Goal: Task Accomplishment & Management: Manage account settings

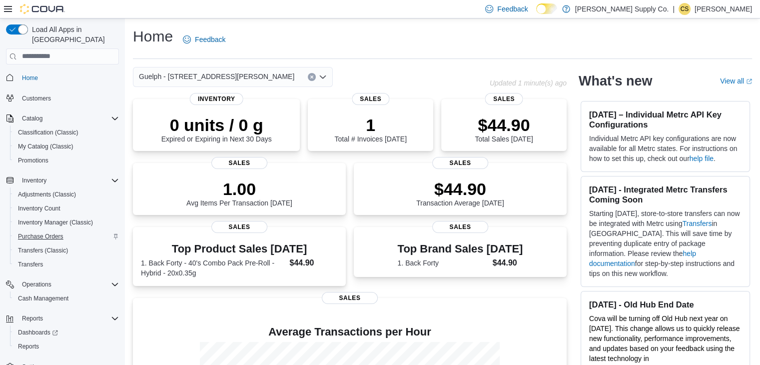
scroll to position [8, 0]
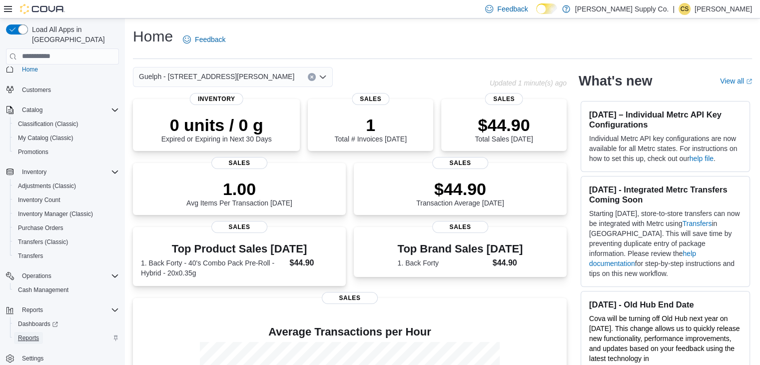
click at [31, 334] on span "Reports" at bounding box center [28, 338] width 21 height 8
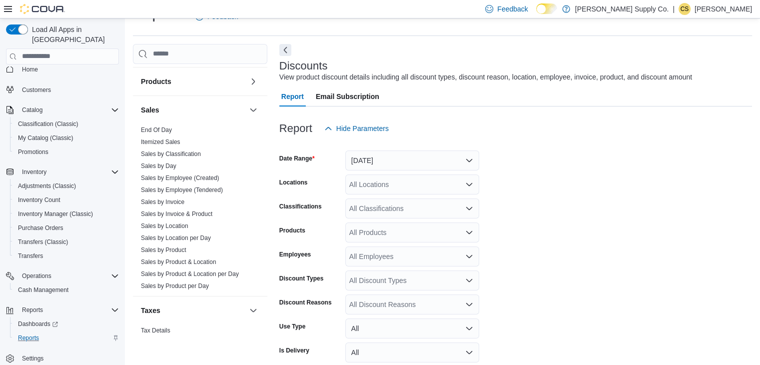
scroll to position [431, 0]
click at [164, 127] on link "End Of Day" at bounding box center [156, 129] width 31 height 7
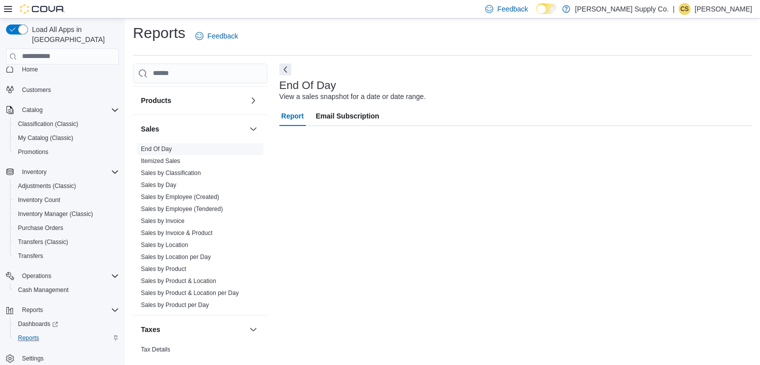
scroll to position [3, 0]
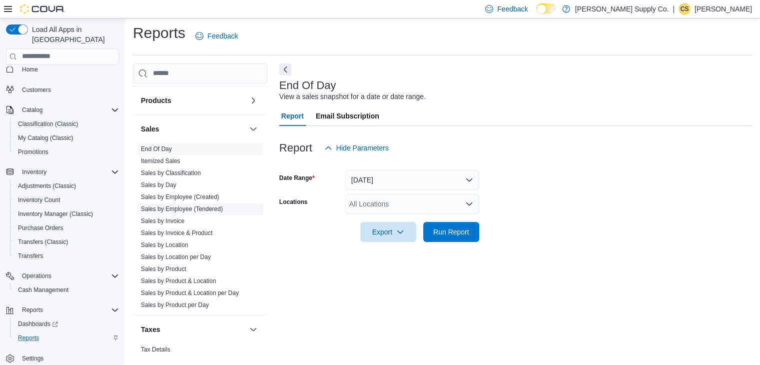
click at [193, 206] on link "Sales by Employee (Tendered)" at bounding box center [182, 208] width 82 height 7
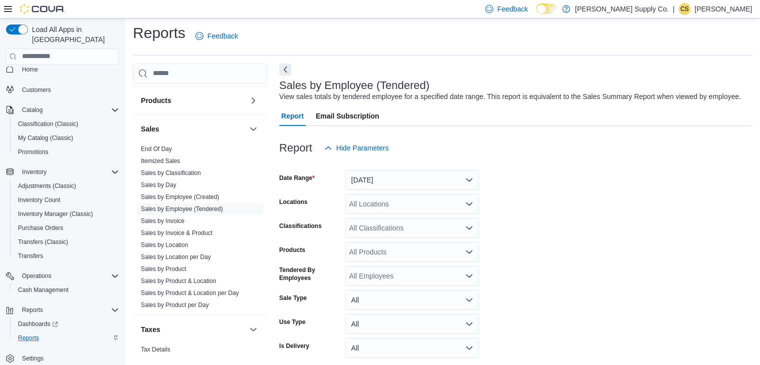
scroll to position [23, 0]
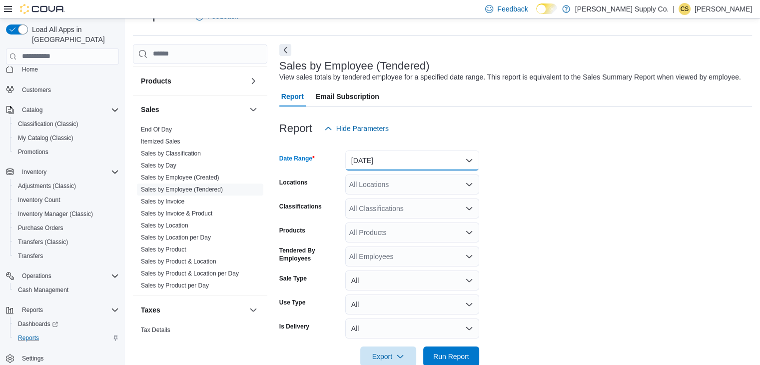
click at [431, 156] on button "Yesterday" at bounding box center [412, 160] width 134 height 20
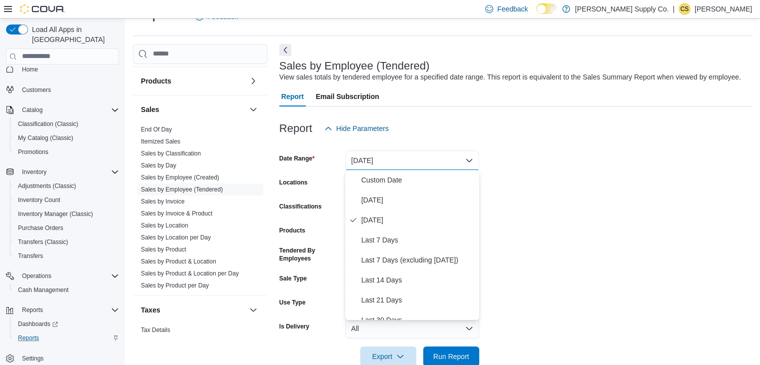
click at [515, 162] on form "Date Range Yesterday Locations All Locations Classifications All Classification…" at bounding box center [515, 252] width 472 height 228
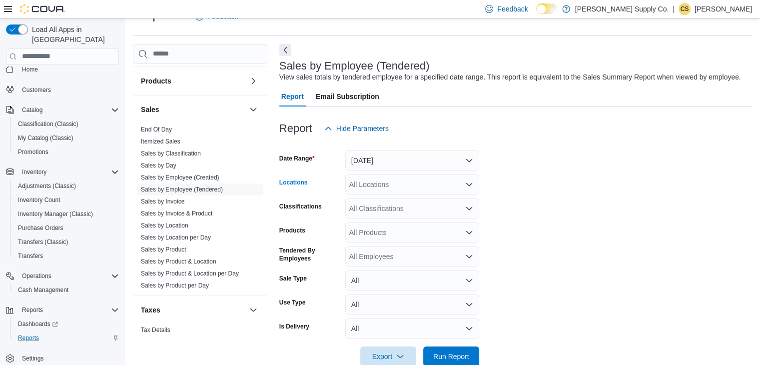
click at [425, 178] on div "All Locations" at bounding box center [412, 184] width 134 height 20
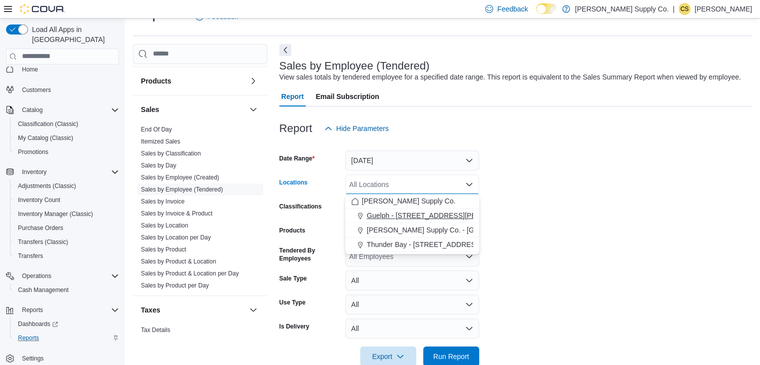
click at [441, 208] on button "Guelph - 1515 Gordon St Unit 106" at bounding box center [412, 215] width 134 height 14
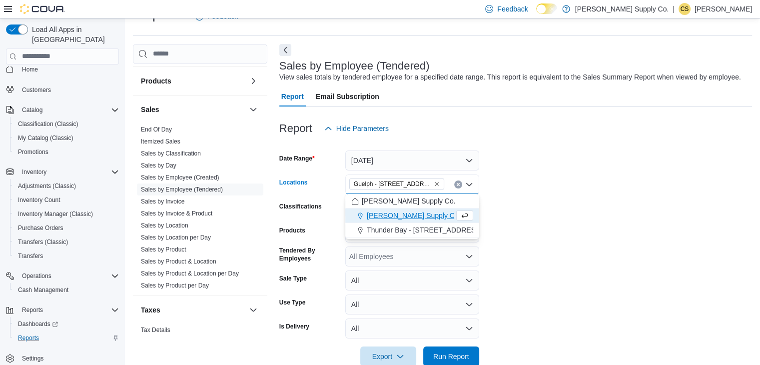
click at [496, 218] on form "Date Range Yesterday Locations Guelph - 1515 Gordon St Unit 106 Combo box. Sele…" at bounding box center [515, 252] width 472 height 228
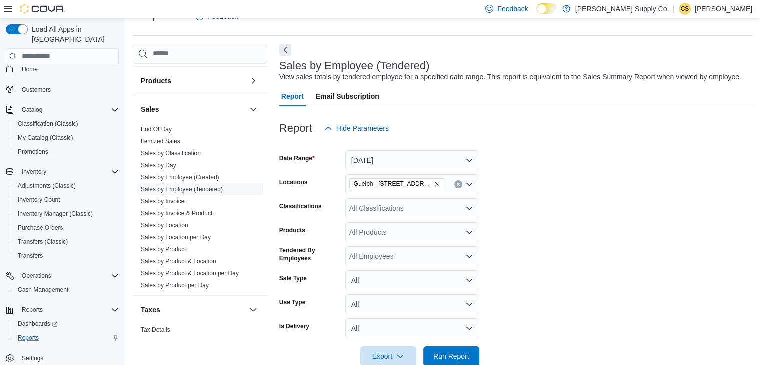
scroll to position [44, 0]
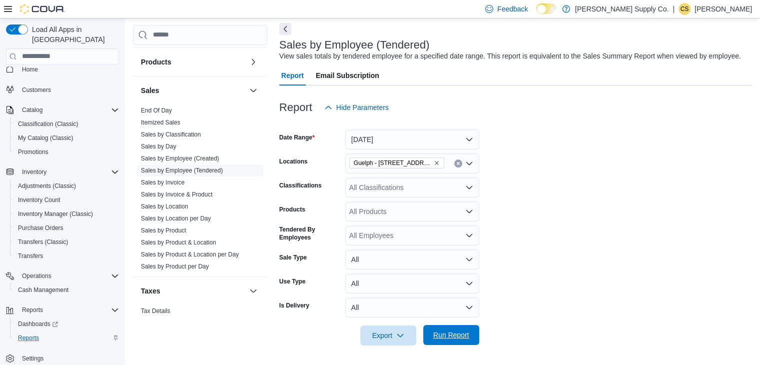
click at [449, 329] on span "Run Report" at bounding box center [451, 335] width 44 height 20
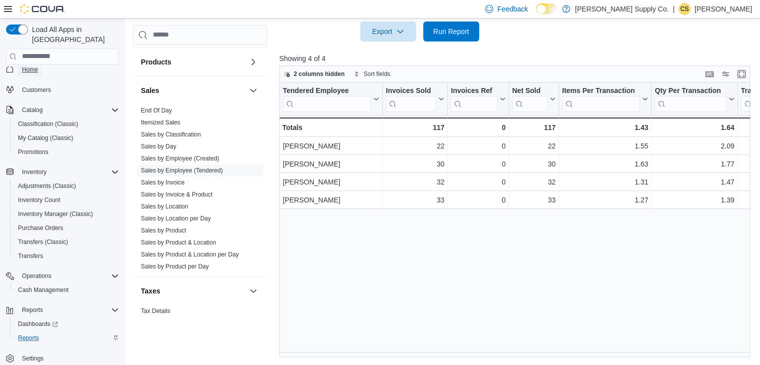
click at [37, 65] on span "Home" at bounding box center [30, 69] width 16 height 8
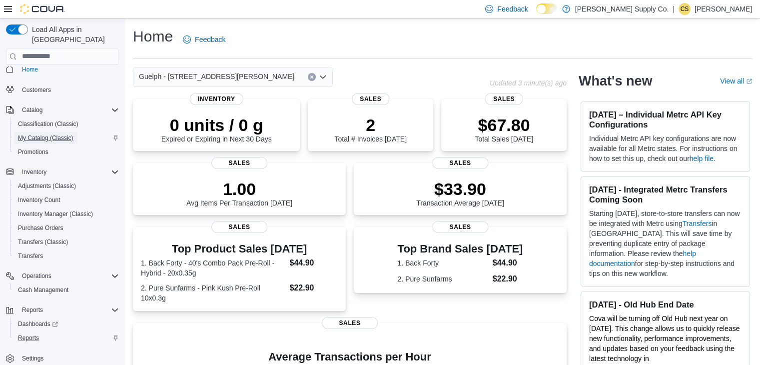
click at [44, 134] on span "My Catalog (Classic)" at bounding box center [45, 138] width 55 height 8
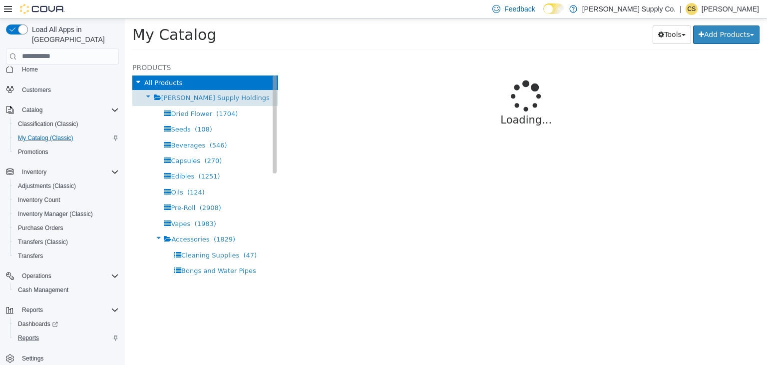
select select "**********"
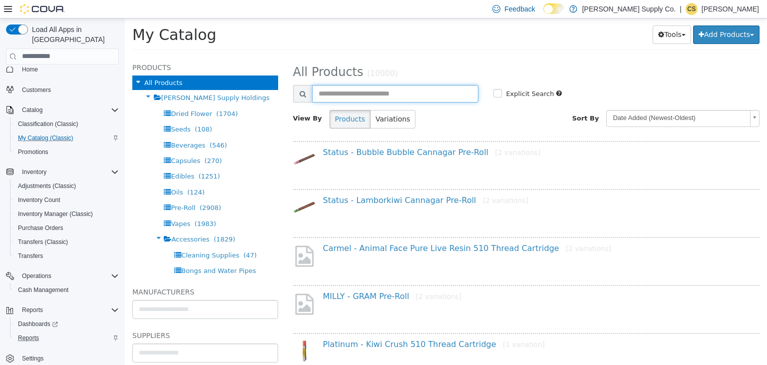
click at [334, 93] on input "text" at bounding box center [395, 92] width 167 height 17
paste input "**********"
type input "**********"
select select "**********"
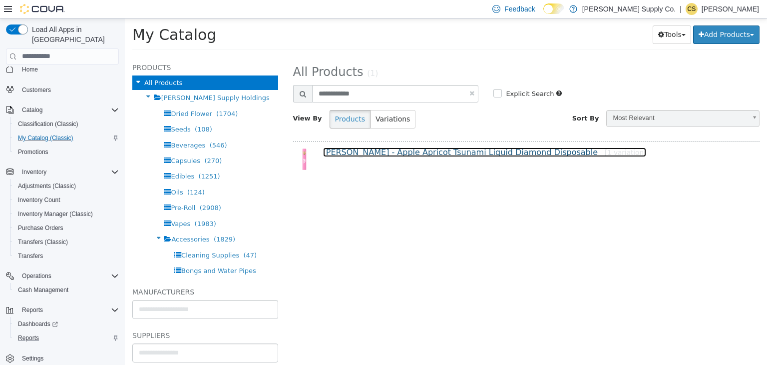
click at [387, 149] on link "Papa's Herb - Apple Apricot Tsunami Liquid Diamond Disposable [1 variation]" at bounding box center [485, 151] width 324 height 9
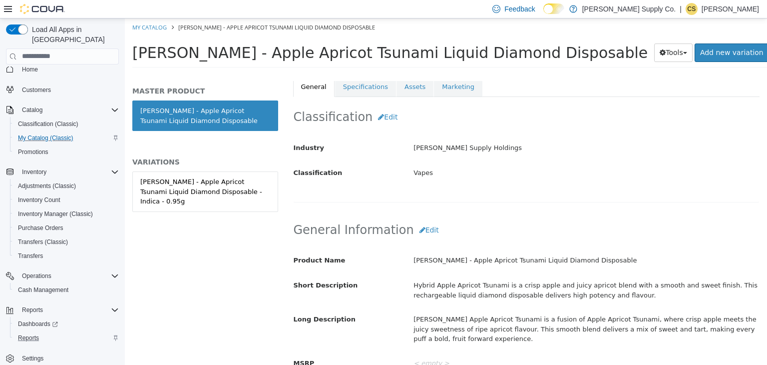
scroll to position [186, 0]
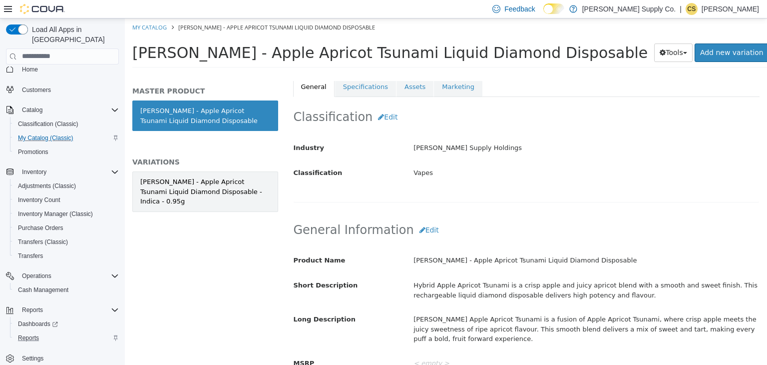
click at [203, 190] on div "Papa's Herb - Apple Apricot Tsunami Liquid Diamond Disposable - Indica - 0.95g" at bounding box center [205, 190] width 130 height 29
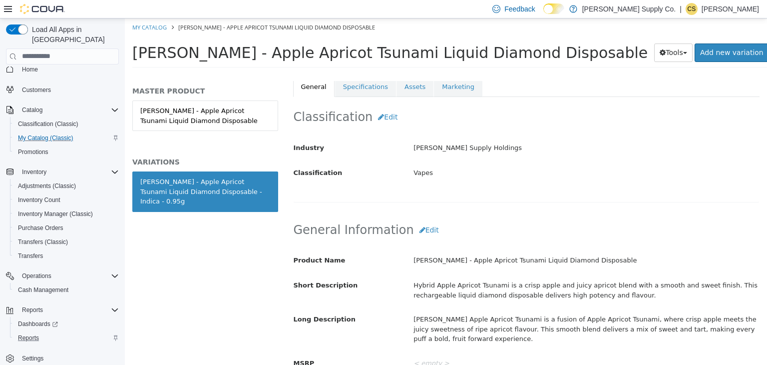
scroll to position [185, 0]
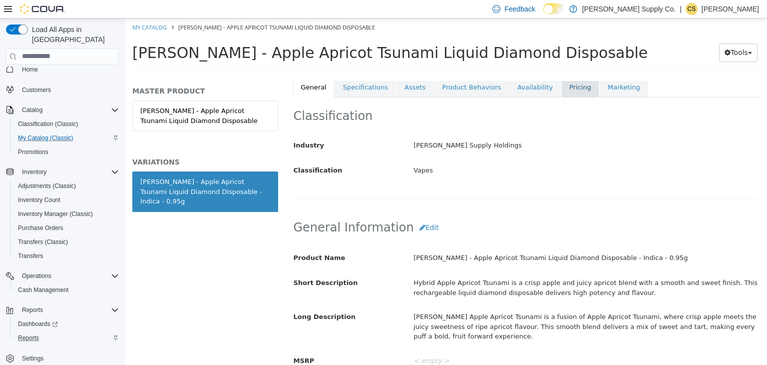
click at [561, 92] on link "Pricing" at bounding box center [580, 86] width 38 height 21
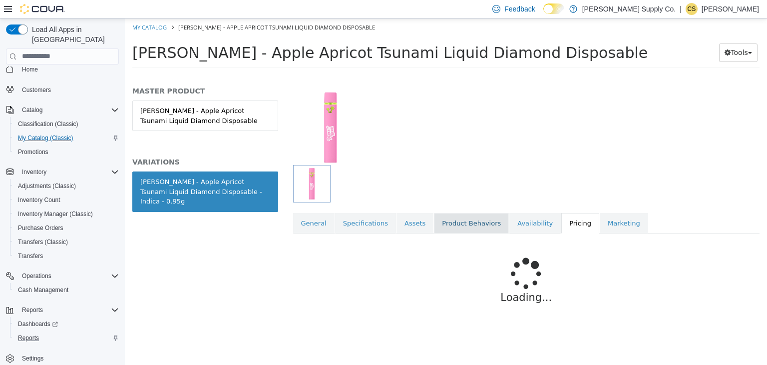
scroll to position [48, 0]
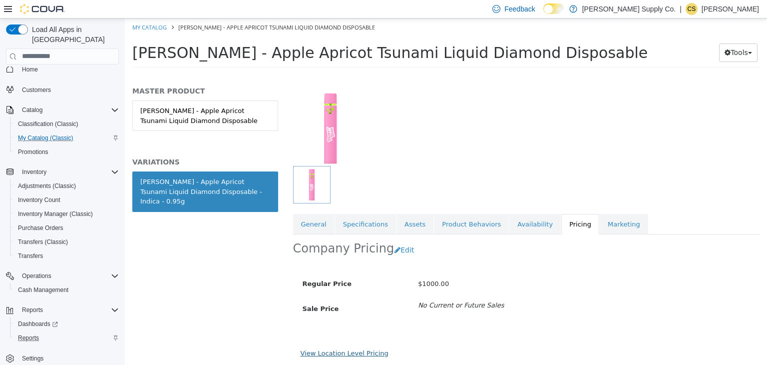
click at [366, 355] on link "View Location Level Pricing" at bounding box center [345, 352] width 88 height 7
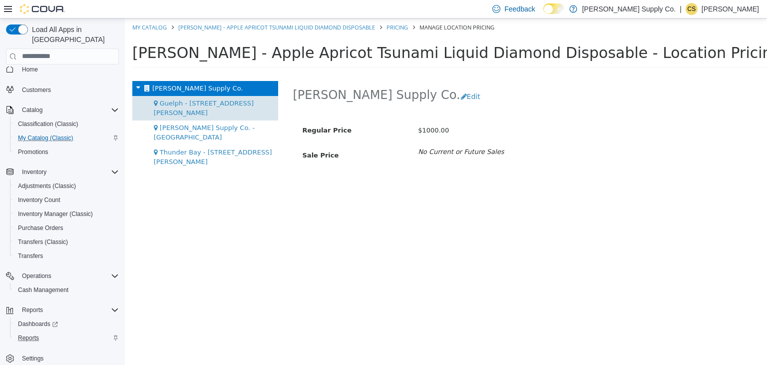
click at [251, 105] on span "Guelph - 1515 Gordon St Unit 106" at bounding box center [204, 107] width 100 height 17
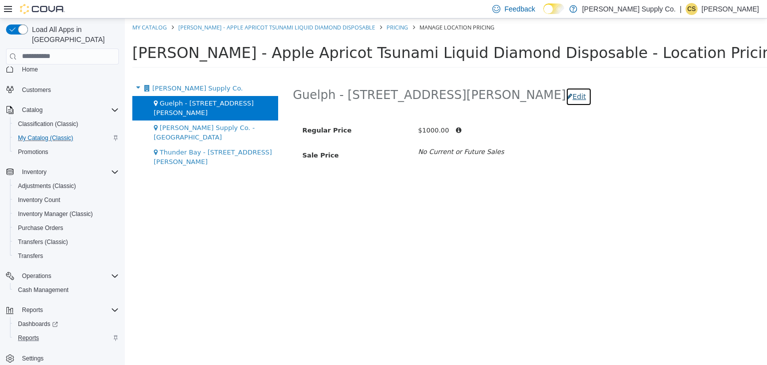
click at [566, 92] on button "Edit" at bounding box center [578, 96] width 25 height 18
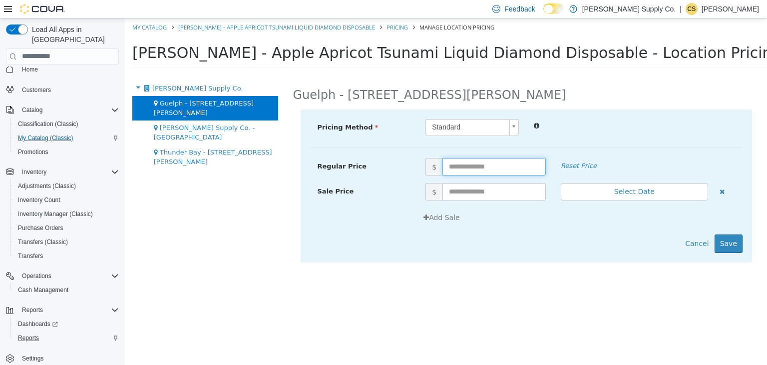
click at [487, 159] on input "text" at bounding box center [493, 165] width 103 height 17
type input "*****"
click at [733, 239] on button "Save" at bounding box center [729, 243] width 28 height 18
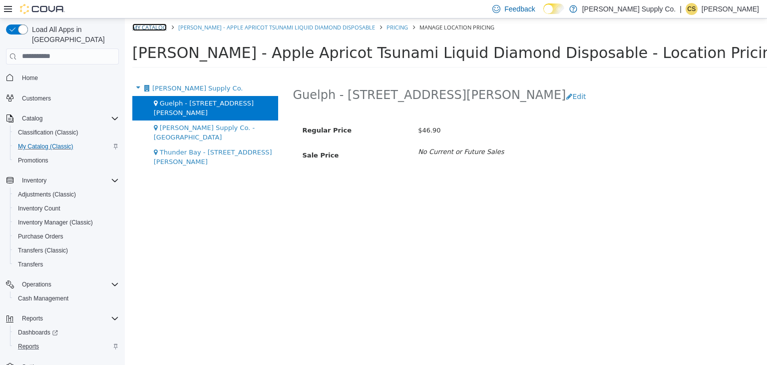
click at [159, 24] on link "My Catalog" at bounding box center [149, 26] width 34 height 7
select select "**********"
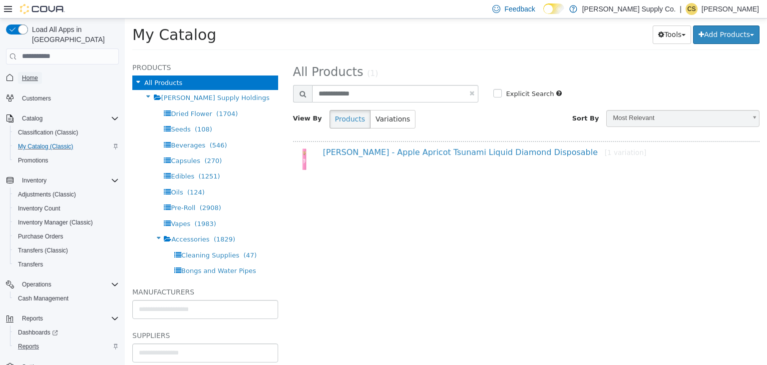
click at [36, 74] on span "Home" at bounding box center [30, 78] width 16 height 8
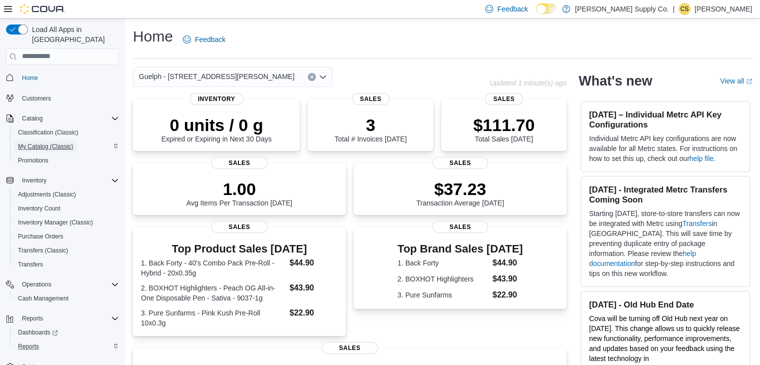
click at [61, 142] on span "My Catalog (Classic)" at bounding box center [45, 146] width 55 height 8
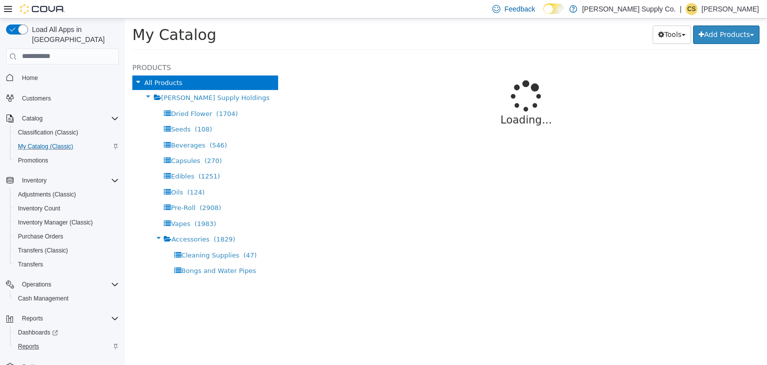
select select "**********"
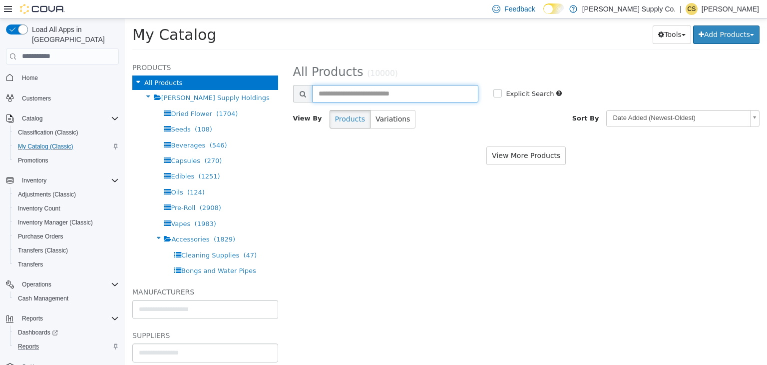
click at [343, 91] on input "text" at bounding box center [395, 92] width 167 height 17
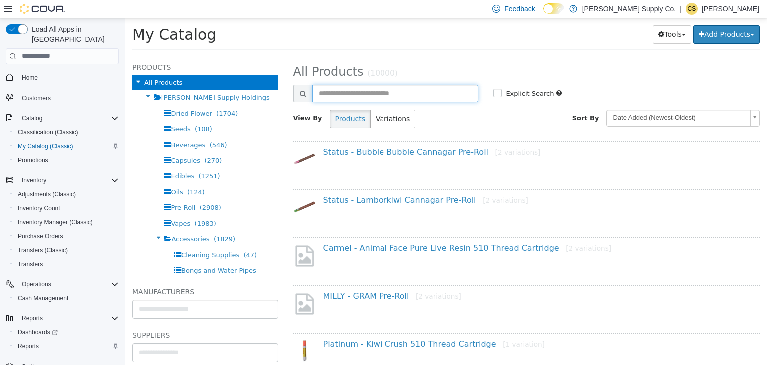
paste input "**********"
type input "**********"
select select "**********"
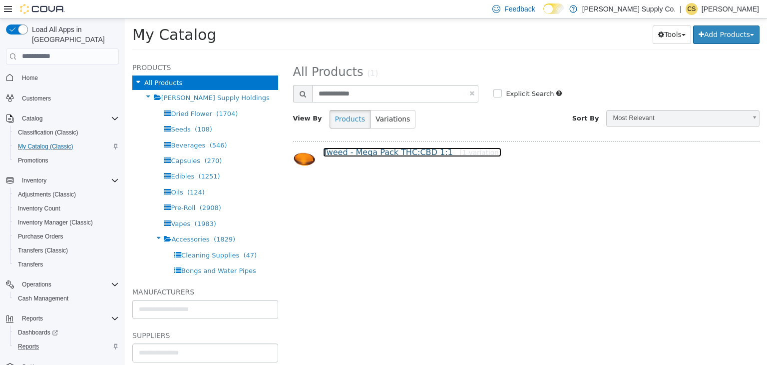
click at [382, 152] on link "Tweed - Mega Pack THC:CBD 1:1 [1 variation]" at bounding box center [412, 151] width 179 height 9
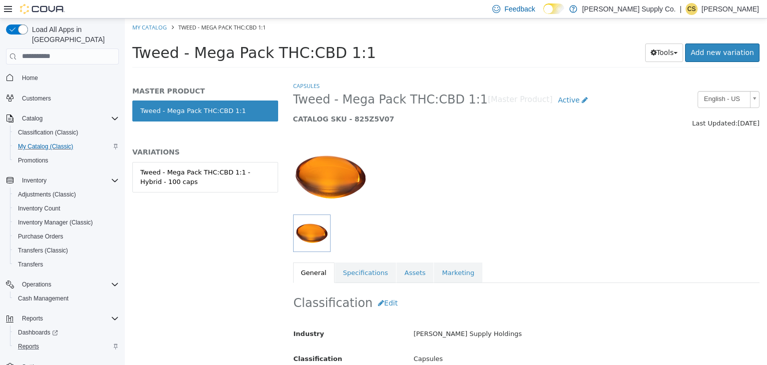
scroll to position [34, 0]
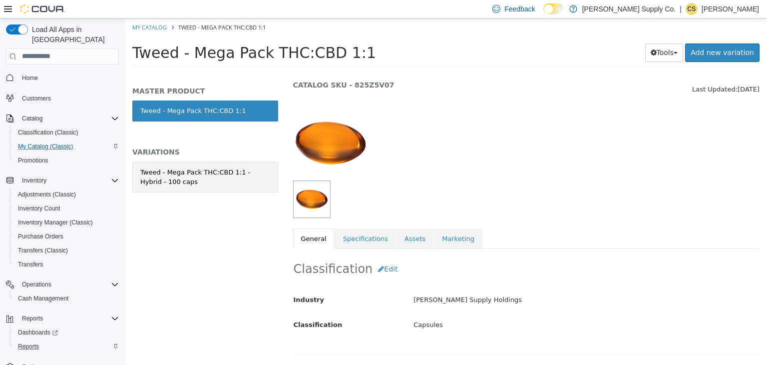
click at [226, 171] on div "Tweed - Mega Pack THC:CBD 1:1 - Hybrid - 100 caps" at bounding box center [205, 176] width 130 height 19
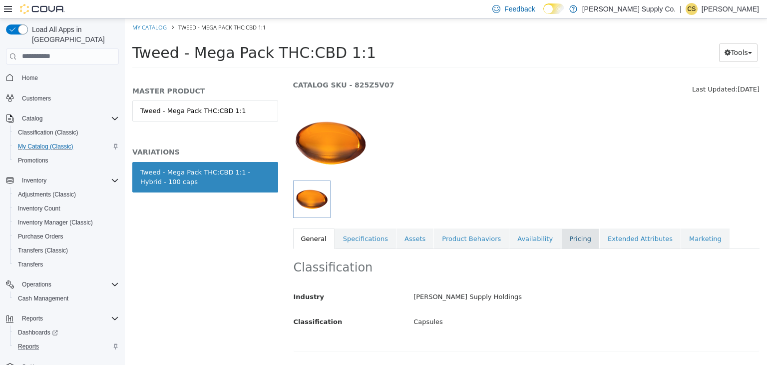
click at [565, 244] on link "Pricing" at bounding box center [580, 238] width 38 height 21
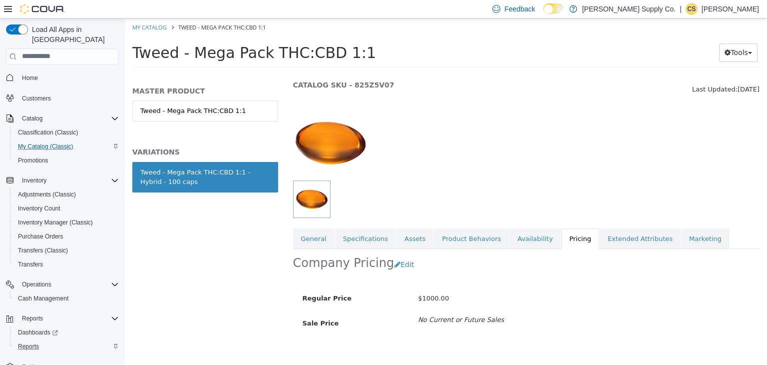
scroll to position [48, 0]
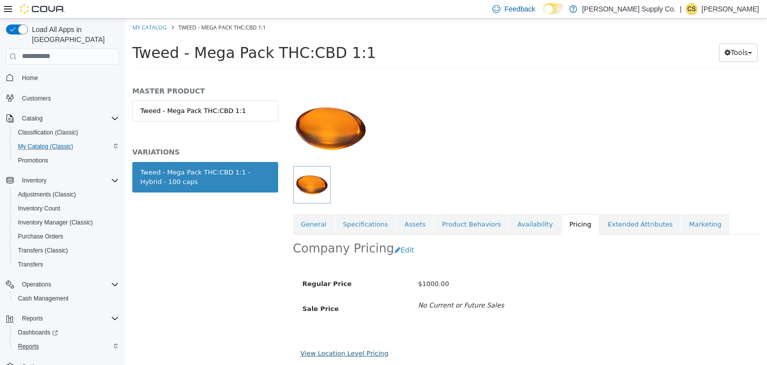
click at [360, 351] on link "View Location Level Pricing" at bounding box center [345, 352] width 88 height 7
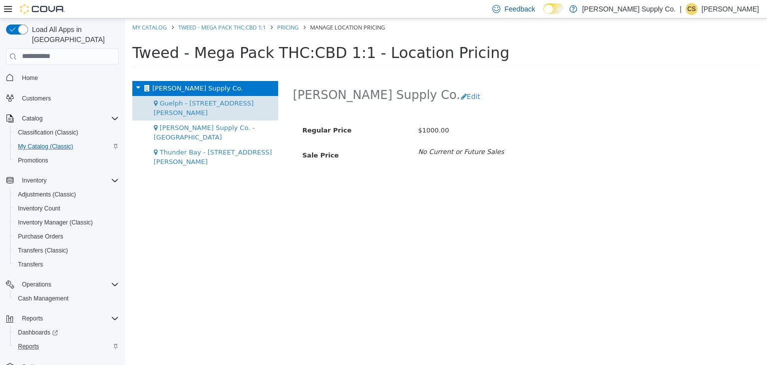
click at [261, 100] on div "Guelph - 1515 Gordon St Unit 106" at bounding box center [205, 107] width 146 height 24
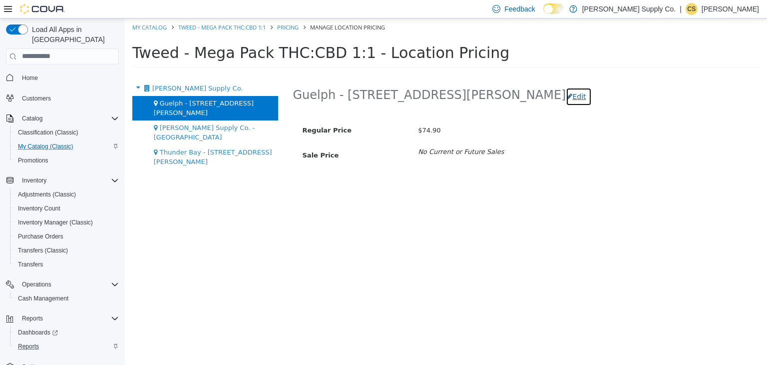
click at [566, 97] on button "Edit" at bounding box center [578, 96] width 25 height 18
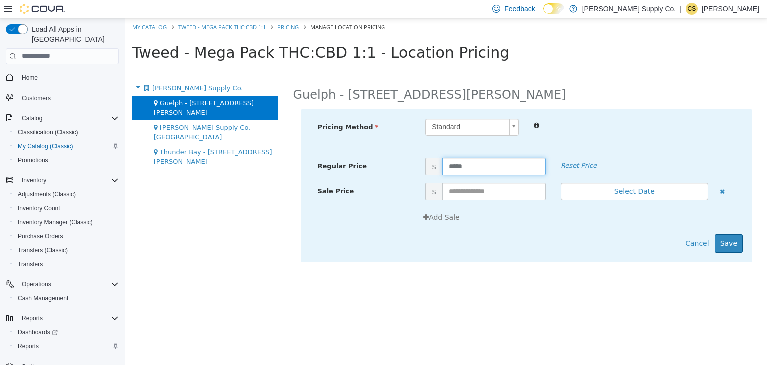
click at [483, 168] on input "*****" at bounding box center [493, 165] width 103 height 17
type input "*****"
click at [733, 247] on button "Save" at bounding box center [729, 243] width 28 height 18
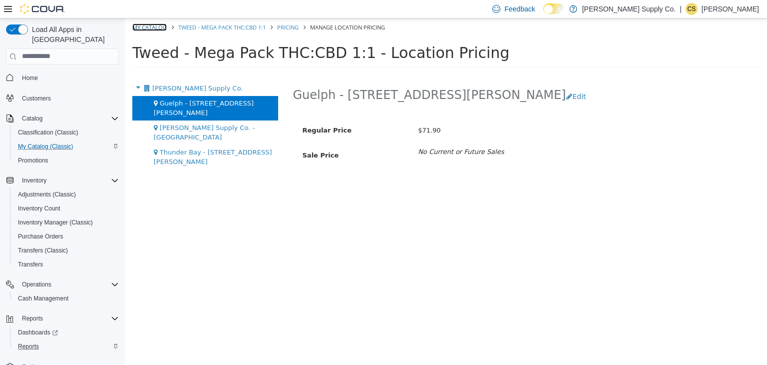
click at [154, 26] on link "My Catalog" at bounding box center [149, 26] width 34 height 7
select select "**********"
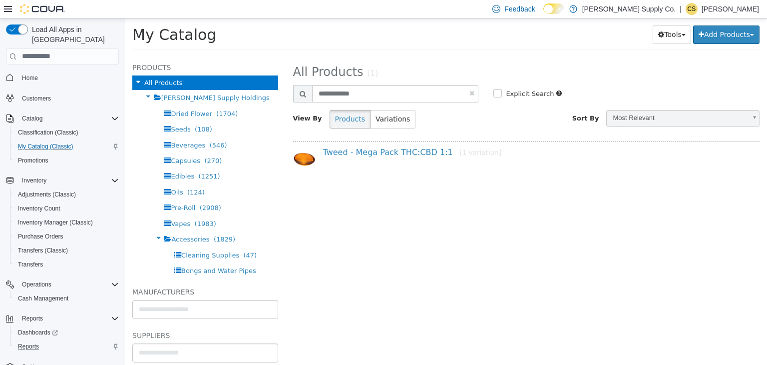
click at [472, 93] on link at bounding box center [471, 92] width 5 height 6
select select "**********"
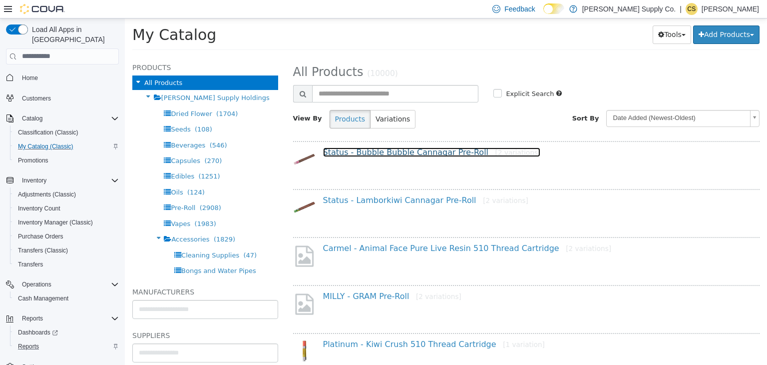
click at [374, 149] on link "Status - Bubble Bubble Cannagar Pre-Roll [2 variations]" at bounding box center [432, 151] width 218 height 9
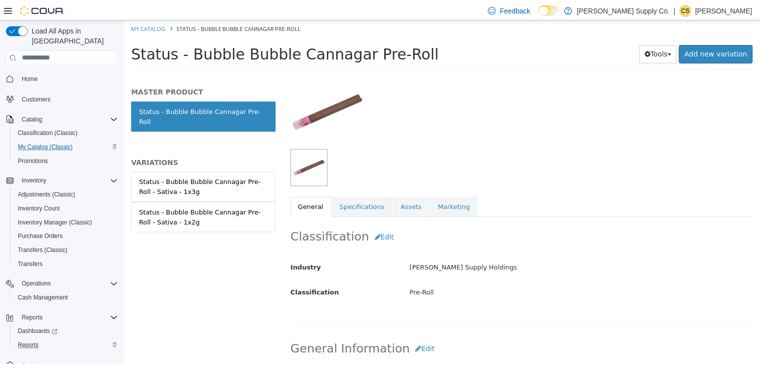
scroll to position [67, 0]
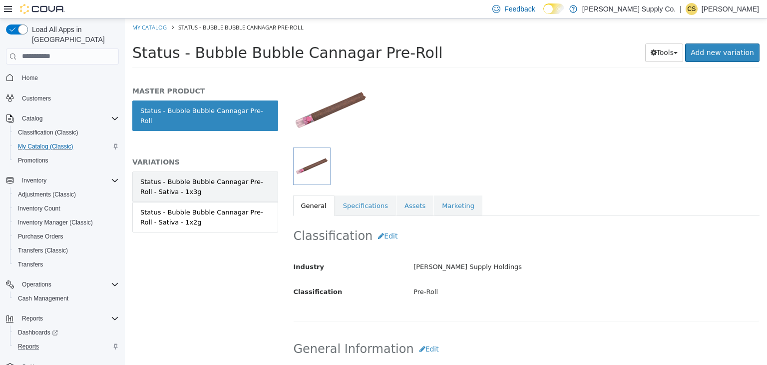
click at [244, 185] on div "Status - Bubble Bubble Cannagar Pre-Roll - Sativa - 1x3g" at bounding box center [205, 185] width 130 height 19
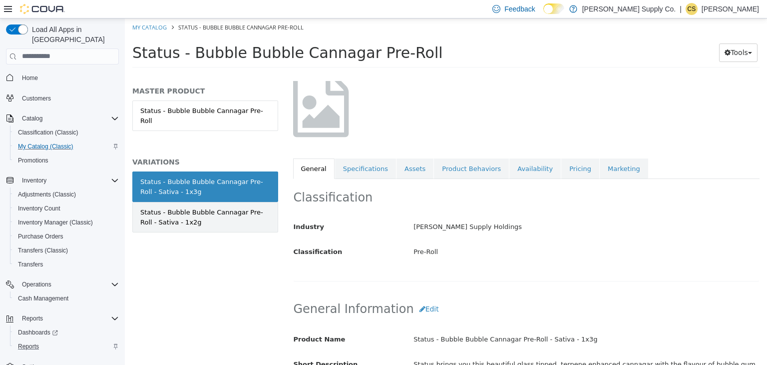
click at [246, 213] on div "Status - Bubble Bubble Cannagar Pre-Roll - Sativa - 1x2g" at bounding box center [205, 216] width 130 height 19
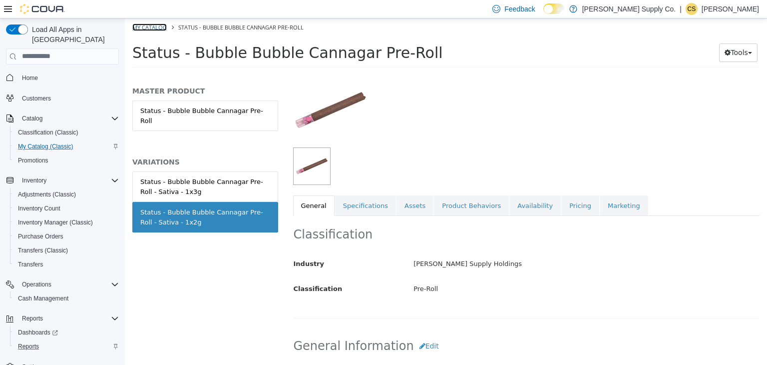
click at [148, 29] on link "My Catalog" at bounding box center [149, 26] width 34 height 7
select select "**********"
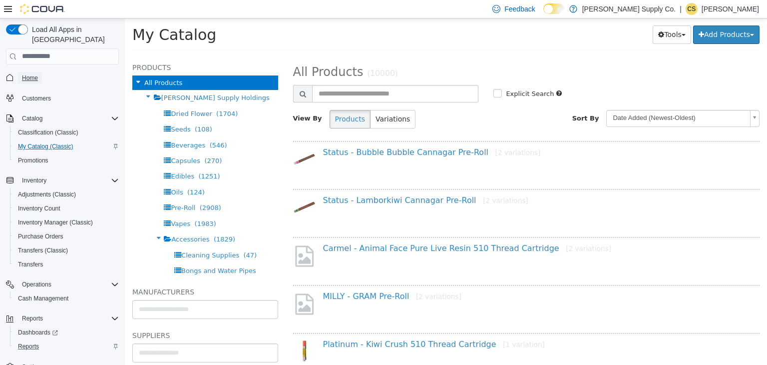
click at [39, 72] on link "Home" at bounding box center [30, 78] width 24 height 12
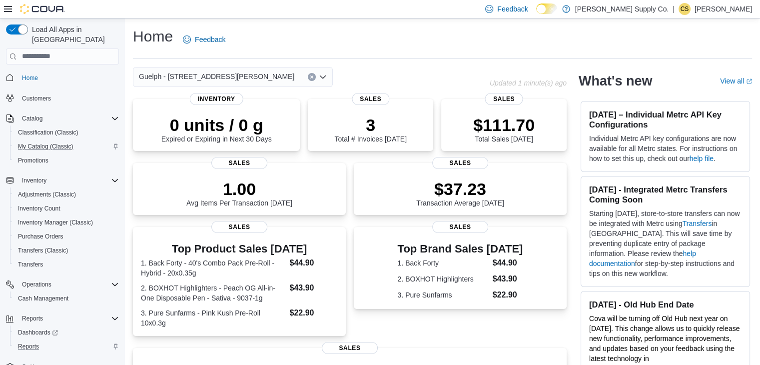
drag, startPoint x: 657, startPoint y: 2, endPoint x: 275, endPoint y: 9, distance: 382.1
click at [275, 9] on div "Feedback Dark Mode J. Supply Co. | CS Charisma Santos" at bounding box center [380, 9] width 760 height 18
click at [270, 30] on div "Home Feedback" at bounding box center [442, 39] width 619 height 26
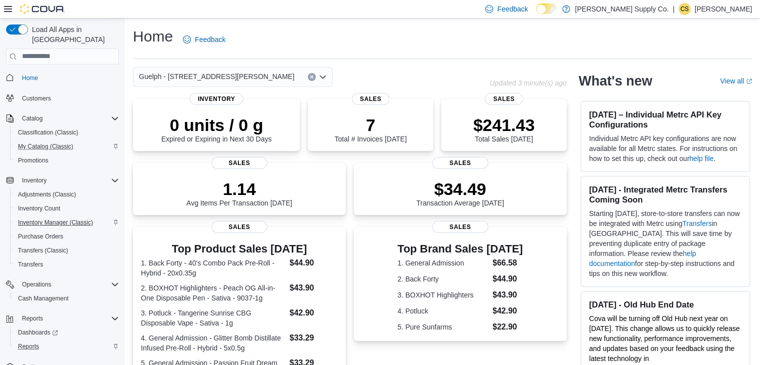
scroll to position [8, 0]
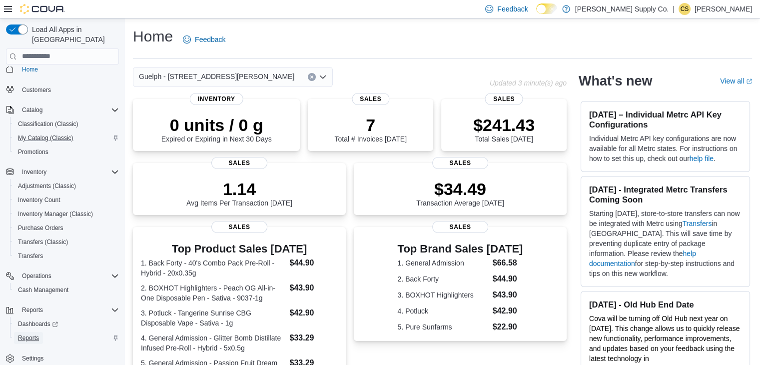
click at [27, 334] on span "Reports" at bounding box center [28, 338] width 21 height 8
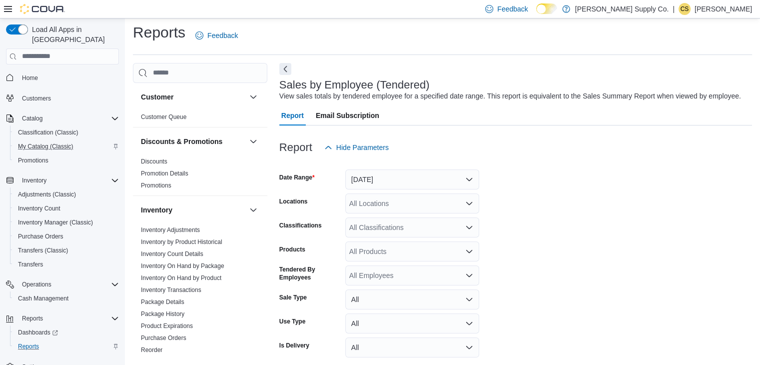
scroll to position [23, 0]
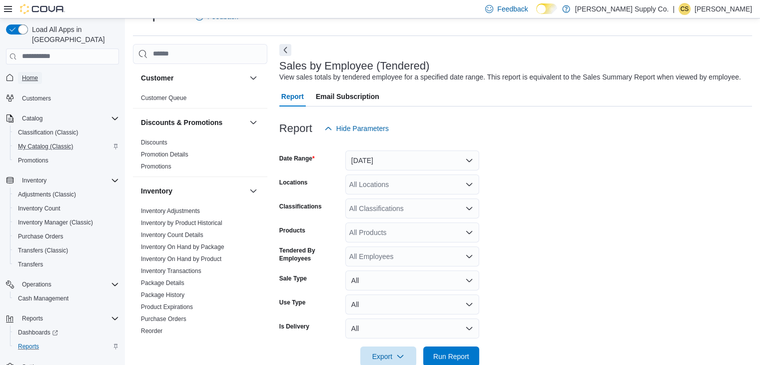
click at [25, 74] on span "Home" at bounding box center [30, 78] width 16 height 8
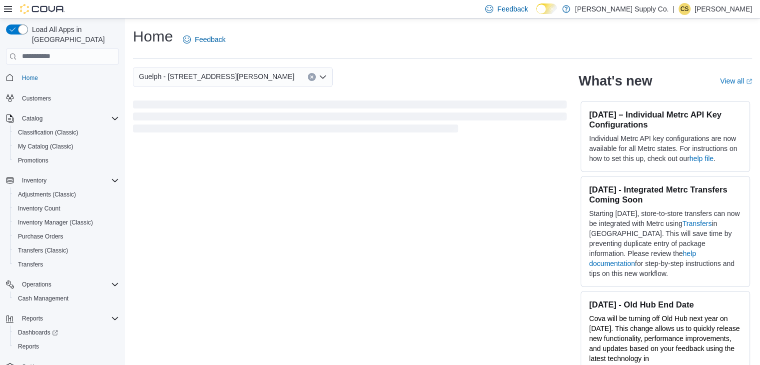
click at [260, 110] on span "Loading" at bounding box center [349, 118] width 433 height 32
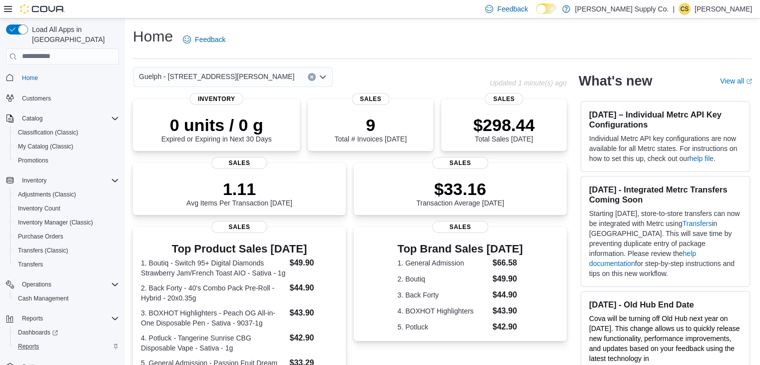
click at [45, 340] on div "Reports" at bounding box center [66, 346] width 105 height 12
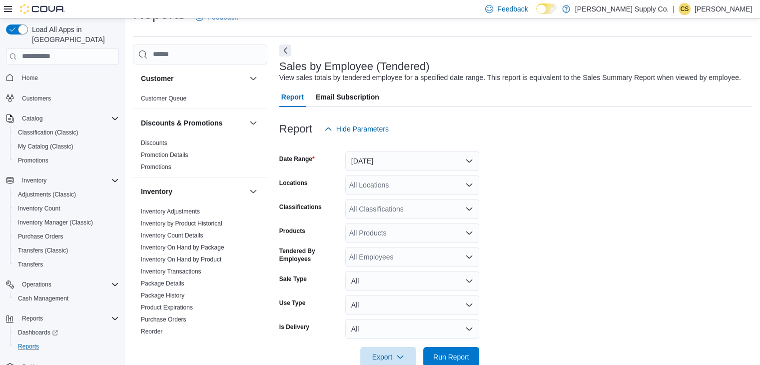
scroll to position [23, 0]
click at [204, 256] on link "Inventory On Hand by Product" at bounding box center [181, 258] width 80 height 7
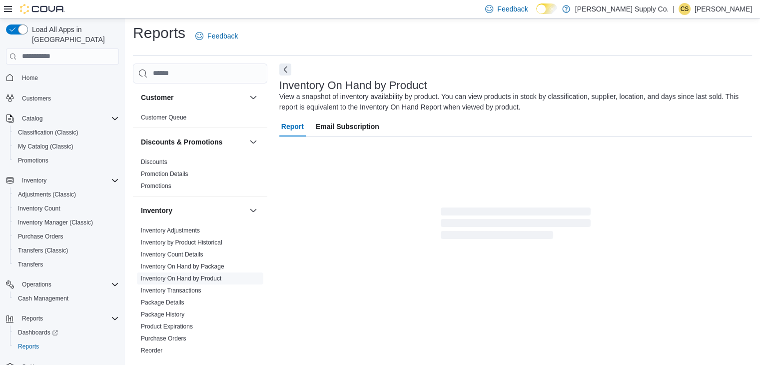
scroll to position [33, 0]
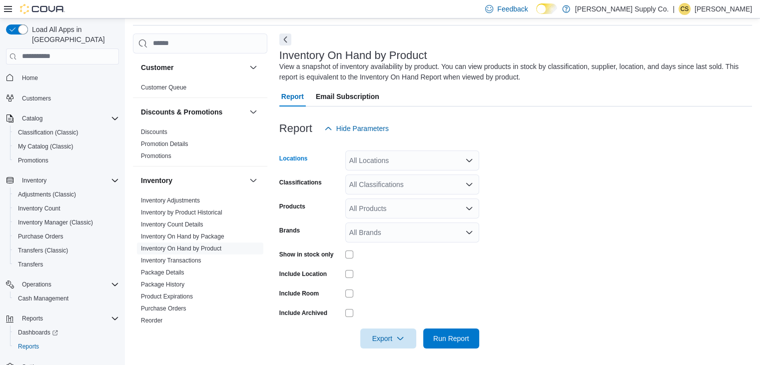
click at [456, 162] on div "All Locations" at bounding box center [412, 160] width 134 height 20
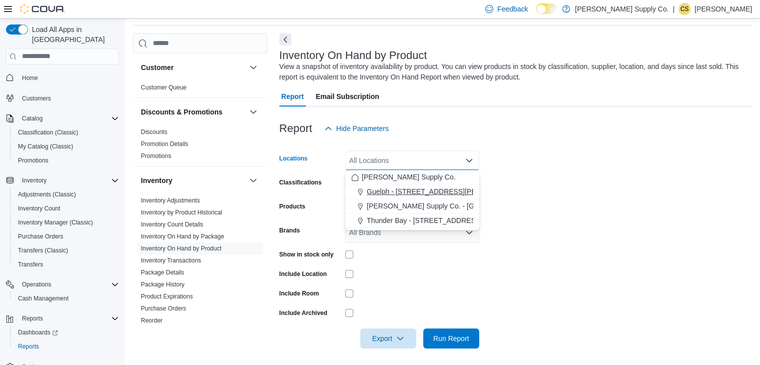
click at [449, 192] on span "Guelph - 1515 Gordon St Unit 106" at bounding box center [444, 191] width 155 height 10
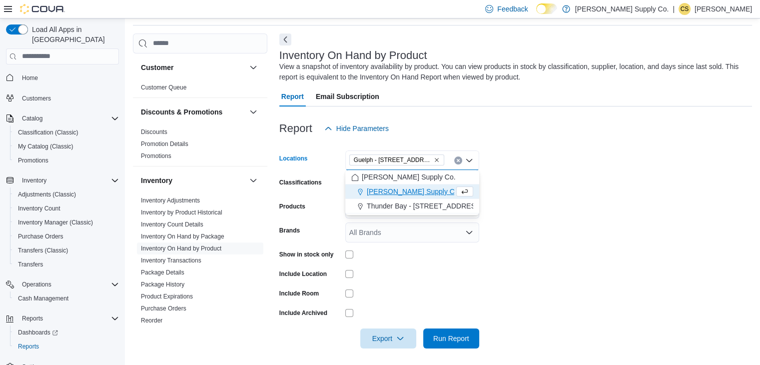
click at [507, 191] on form "Locations Guelph - 1515 Gordon St Unit 106 Combo box. Selected. Guelph - 1515 G…" at bounding box center [515, 243] width 472 height 210
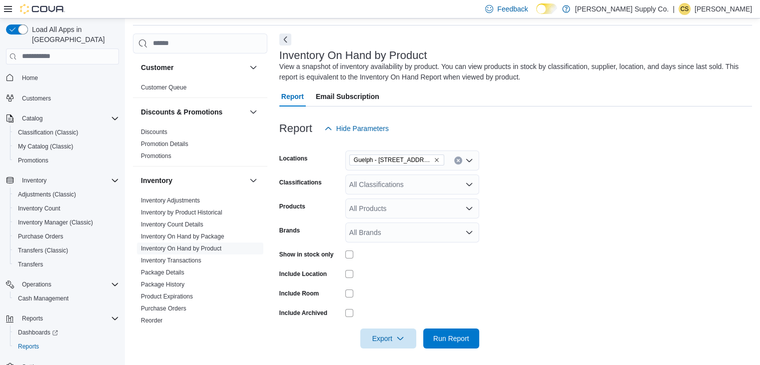
click at [447, 185] on div "All Classifications" at bounding box center [412, 184] width 134 height 20
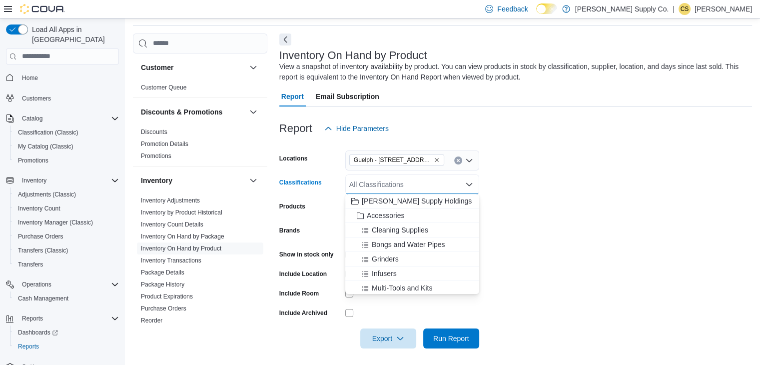
click at [503, 189] on form "Locations Guelph - 1515 Gordon St Unit 106 Classifications All Classifications …" at bounding box center [515, 243] width 472 height 210
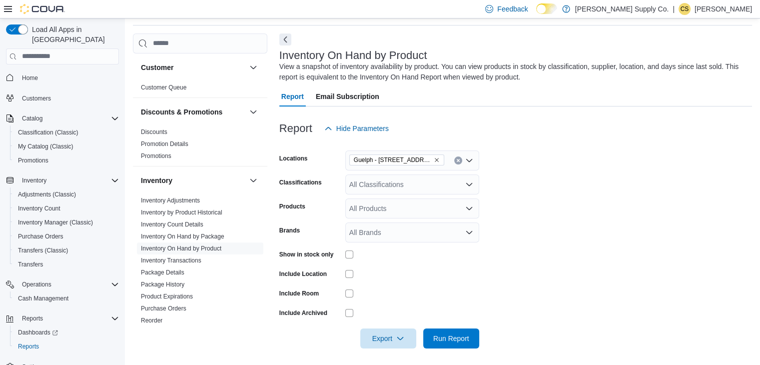
click at [354, 254] on div at bounding box center [412, 254] width 134 height 8
click at [353, 254] on div at bounding box center [412, 254] width 134 height 8
click at [433, 189] on div "All Classifications" at bounding box center [412, 184] width 134 height 20
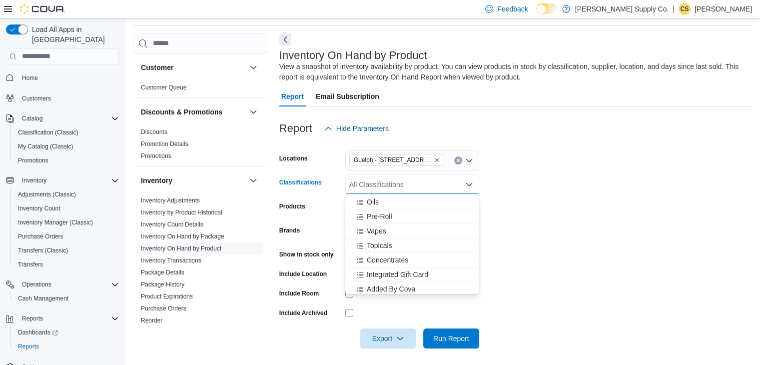
scroll to position [262, 0]
click at [392, 254] on span "Concentrates" at bounding box center [387, 258] width 41 height 10
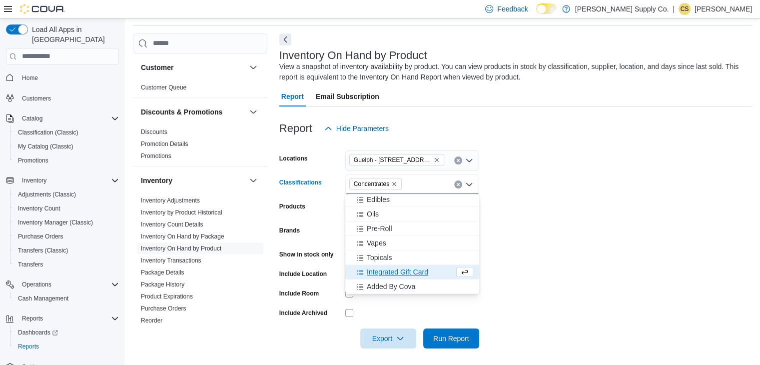
scroll to position [248, 0]
click at [378, 256] on span "Topicals" at bounding box center [379, 257] width 25 height 10
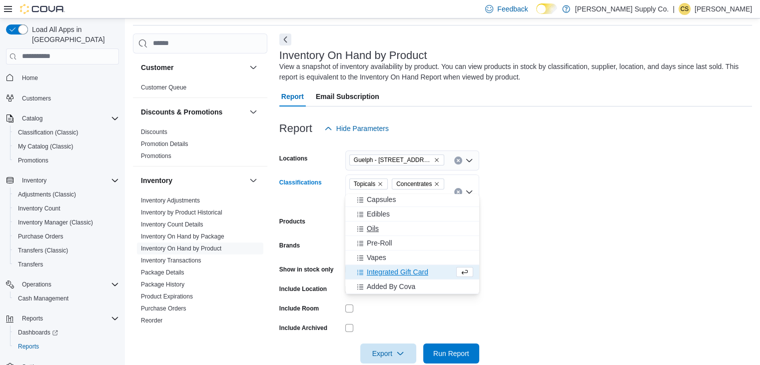
click at [372, 231] on span "Oils" at bounding box center [373, 228] width 12 height 10
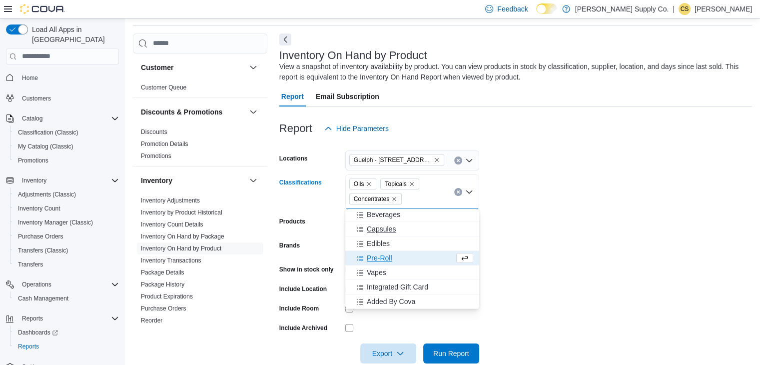
click at [372, 231] on span "Capsules" at bounding box center [381, 229] width 29 height 10
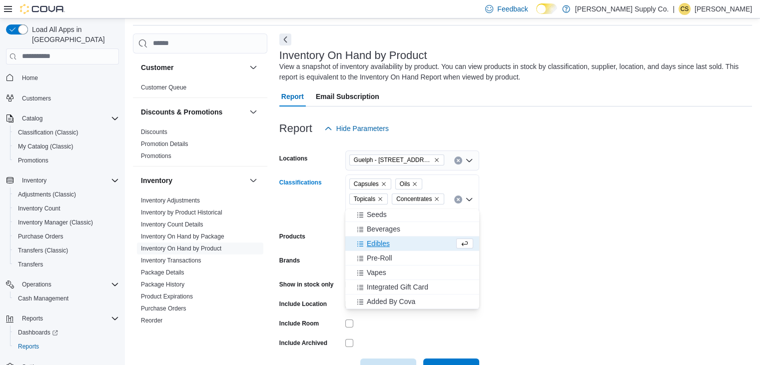
scroll to position [204, 0]
click at [374, 220] on button "Seeds" at bounding box center [412, 215] width 134 height 14
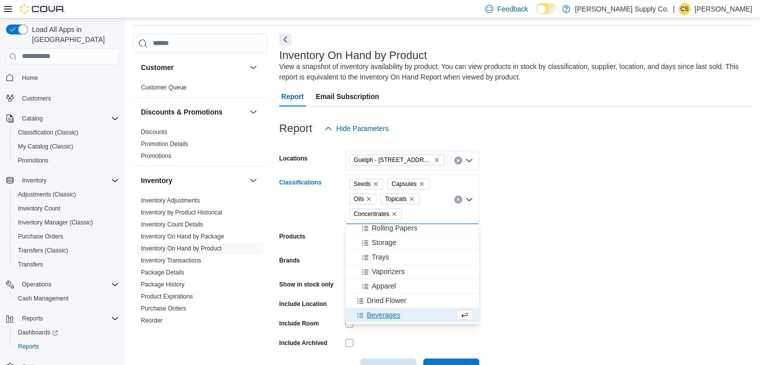
scroll to position [118, 0]
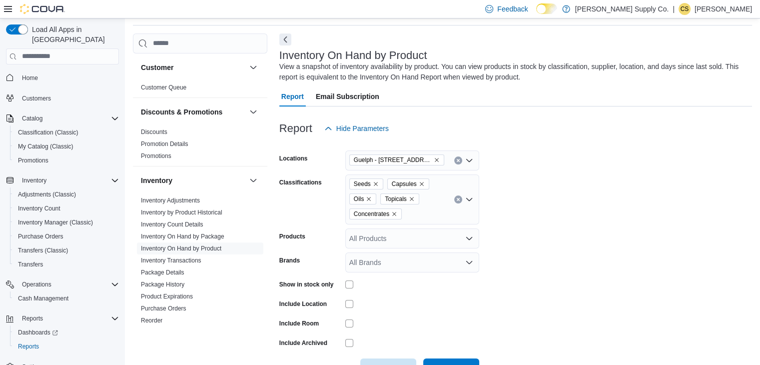
click at [523, 212] on form "Locations Guelph - 1515 Gordon St Unit 106 Classifications Seeds Capsules Oils …" at bounding box center [515, 258] width 472 height 240
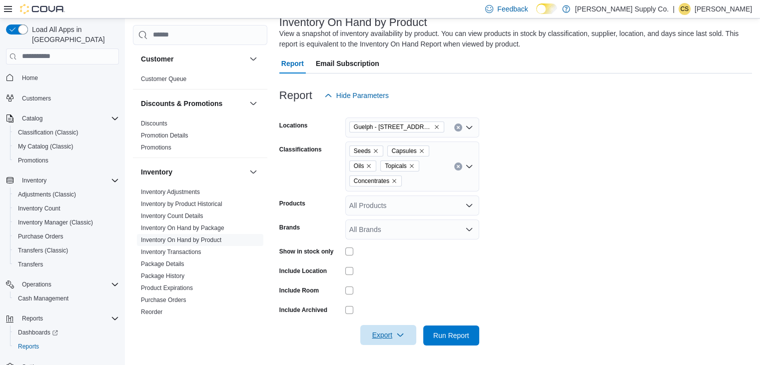
click at [404, 331] on icon "button" at bounding box center [400, 335] width 8 height 8
click at [397, 273] on span "Export to Excel" at bounding box center [389, 274] width 45 height 8
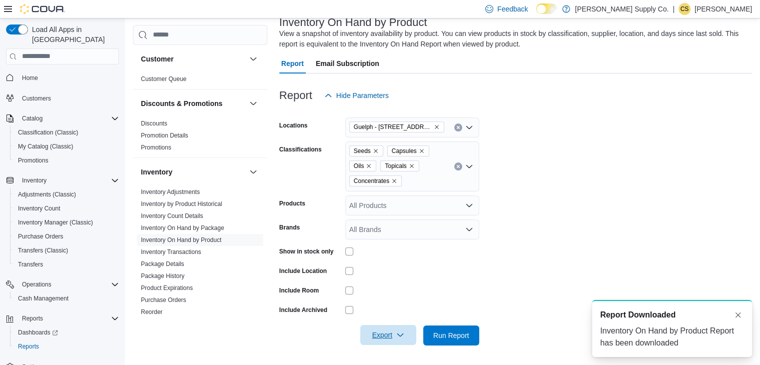
scroll to position [0, 0]
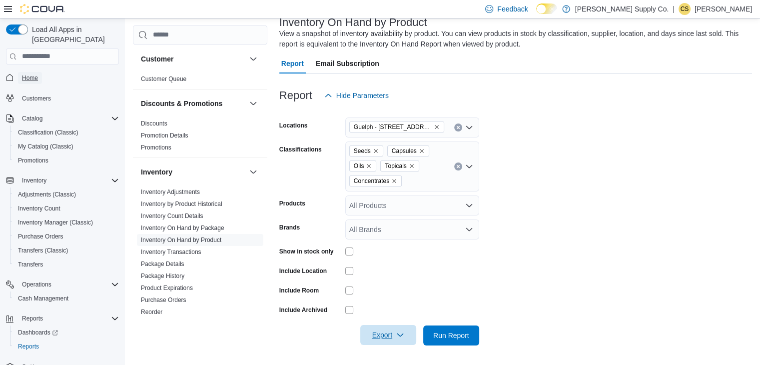
click at [32, 74] on span "Home" at bounding box center [30, 78] width 16 height 8
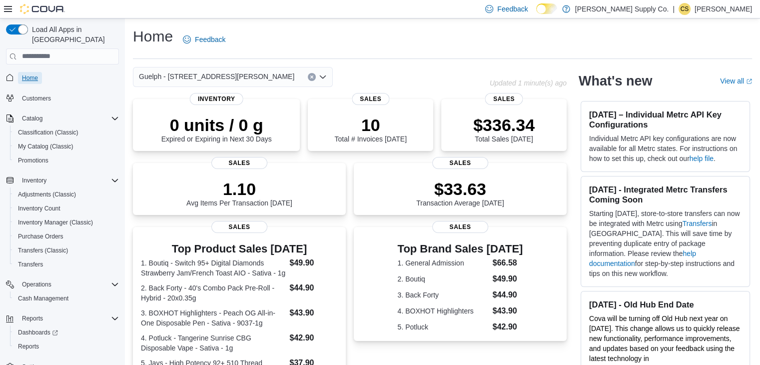
click at [38, 72] on link "Home" at bounding box center [30, 78] width 24 height 12
click at [27, 342] on span "Reports" at bounding box center [28, 346] width 21 height 8
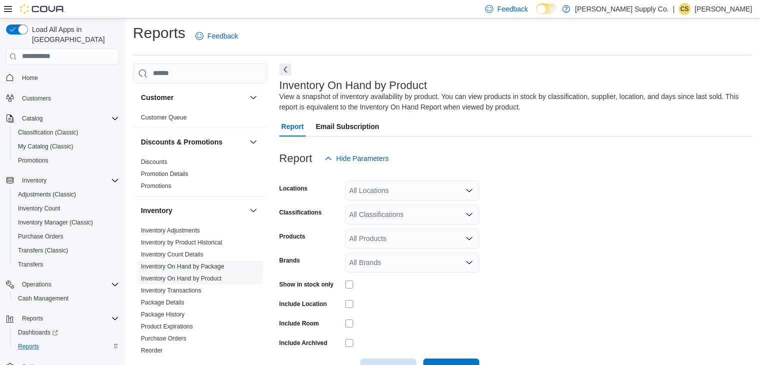
scroll to position [33, 0]
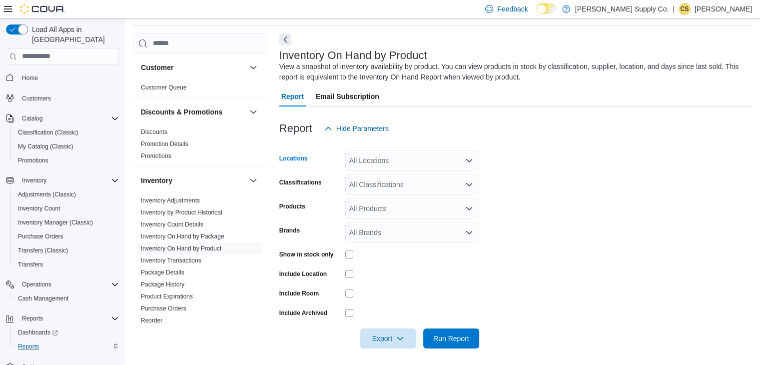
click at [396, 159] on div "All Locations" at bounding box center [412, 160] width 134 height 20
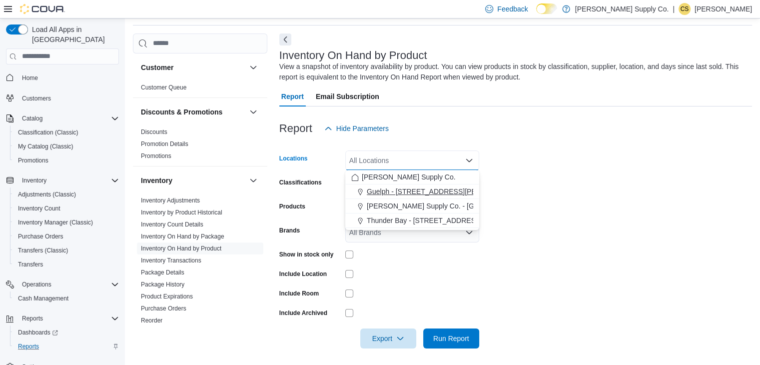
click at [408, 190] on span "Guelph - 1515 Gordon St Unit 106" at bounding box center [444, 191] width 155 height 10
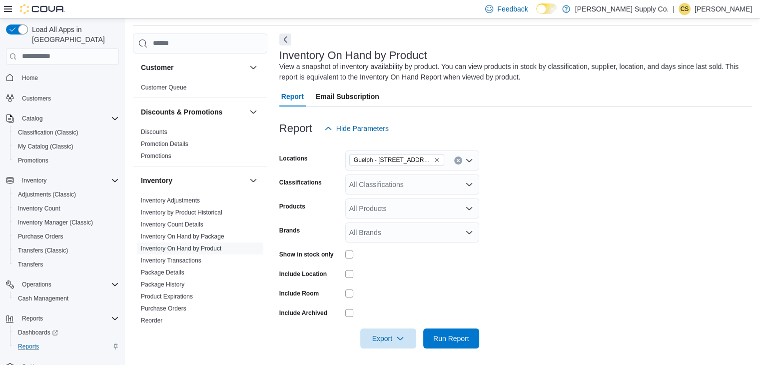
click at [496, 202] on form "Locations Guelph - 1515 Gordon St Unit 106 Classifications All Classifications …" at bounding box center [515, 243] width 472 height 210
click at [396, 187] on div "All Classifications" at bounding box center [412, 184] width 134 height 20
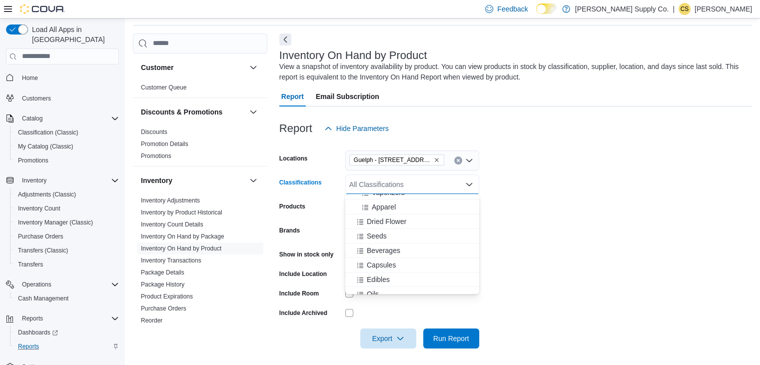
scroll to position [168, 0]
click at [386, 221] on span "Dried Flower" at bounding box center [386, 221] width 39 height 10
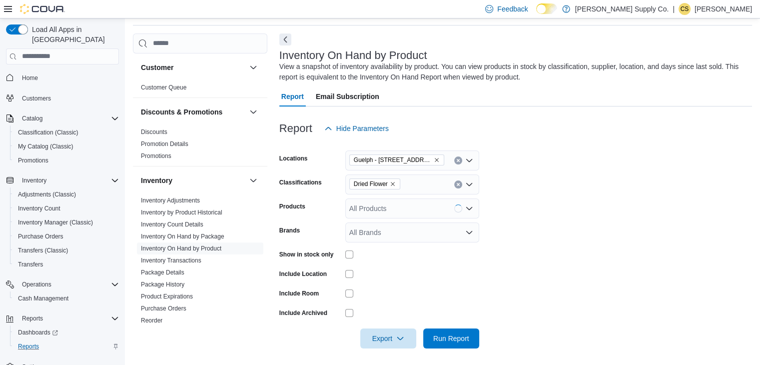
click at [575, 238] on form "Locations Guelph - 1515 Gordon St Unit 106 Classifications Dried Flower Product…" at bounding box center [515, 243] width 472 height 210
click at [380, 336] on span "Export" at bounding box center [388, 338] width 44 height 20
click at [391, 280] on span "Export to Excel" at bounding box center [389, 277] width 45 height 8
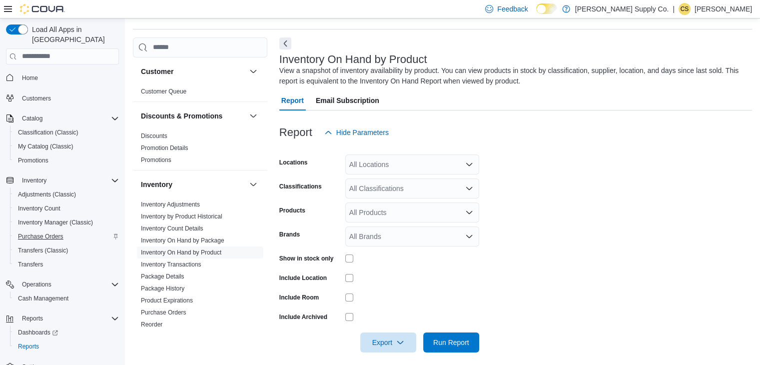
scroll to position [33, 0]
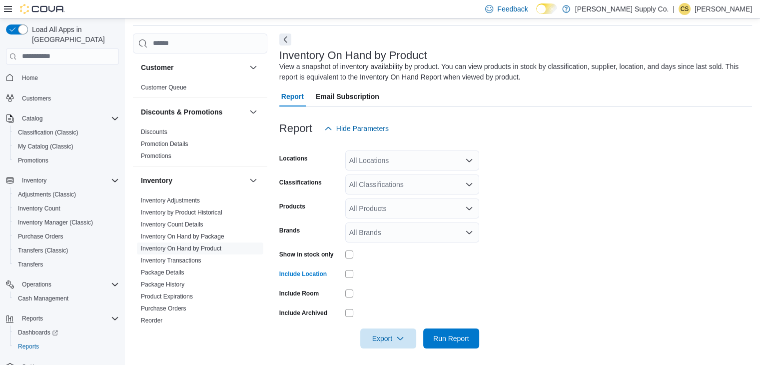
click at [375, 150] on div "All Locations" at bounding box center [412, 160] width 134 height 20
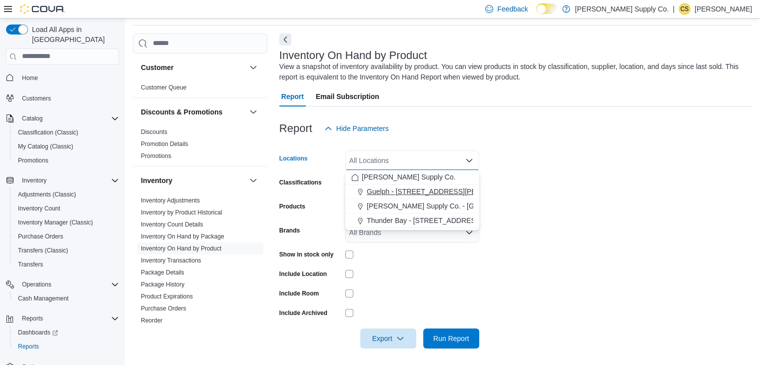
click at [396, 188] on span "Guelph - 1515 Gordon St Unit 106" at bounding box center [444, 191] width 155 height 10
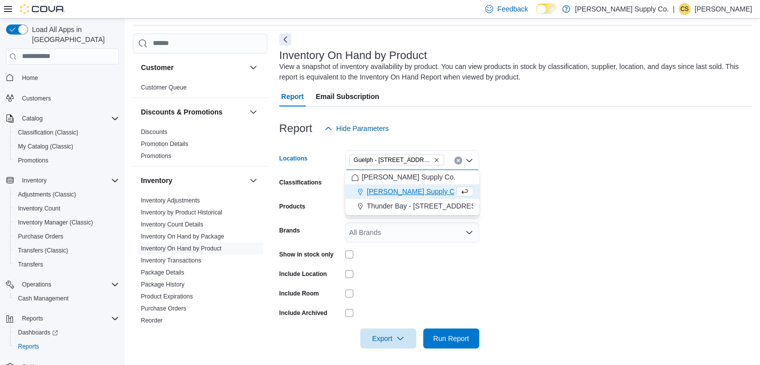
click at [520, 192] on form "Locations Guelph - 1515 Gordon St Unit 106 Combo box. Selected. Guelph - 1515 G…" at bounding box center [515, 243] width 472 height 210
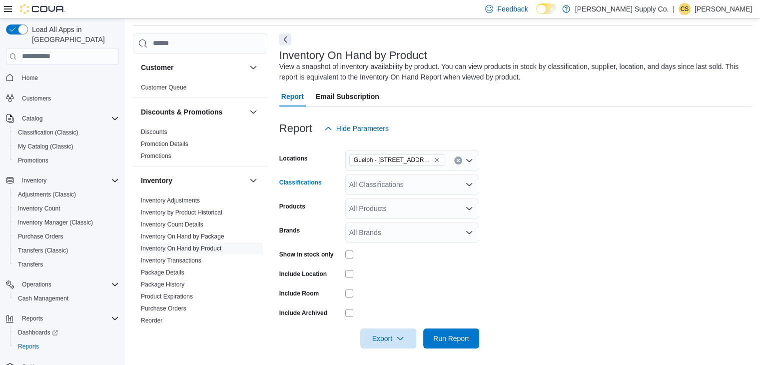
click at [436, 184] on div "All Classifications" at bounding box center [412, 184] width 134 height 20
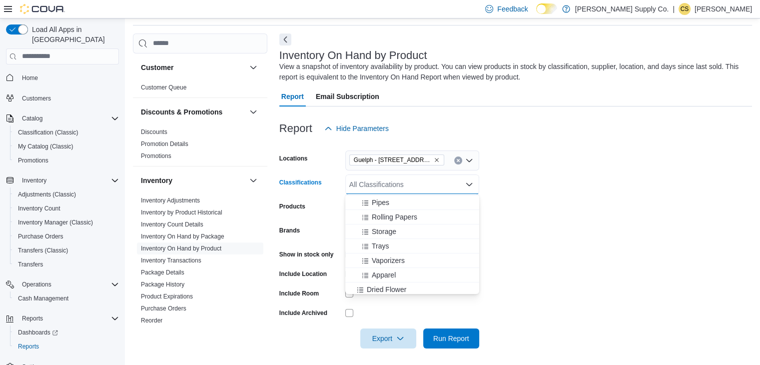
scroll to position [101, 0]
click at [395, 287] on span "Dried Flower" at bounding box center [386, 288] width 39 height 10
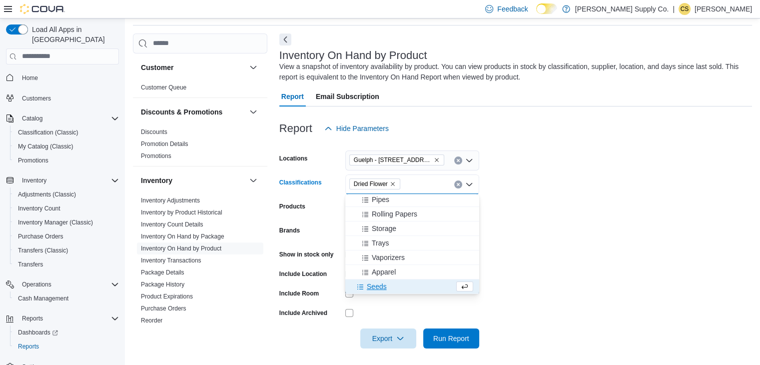
click at [560, 212] on form "Locations Guelph - 1515 Gordon St Unit 106 Classifications Dried Flower Combo b…" at bounding box center [515, 243] width 472 height 210
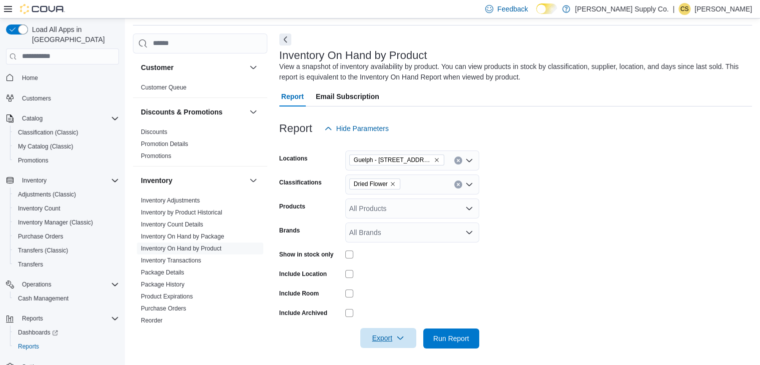
click at [401, 342] on span "Export" at bounding box center [388, 338] width 44 height 20
click at [401, 284] on button "Export to Excel" at bounding box center [389, 277] width 57 height 20
click at [41, 340] on link "Reports" at bounding box center [28, 346] width 29 height 12
click at [46, 190] on button "Adjustments (Classic)" at bounding box center [66, 194] width 113 height 14
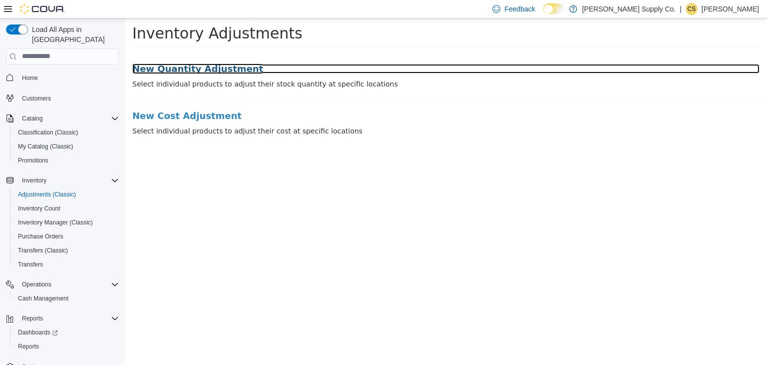
click at [227, 68] on h3 "New Quantity Adjustment" at bounding box center [445, 68] width 627 height 10
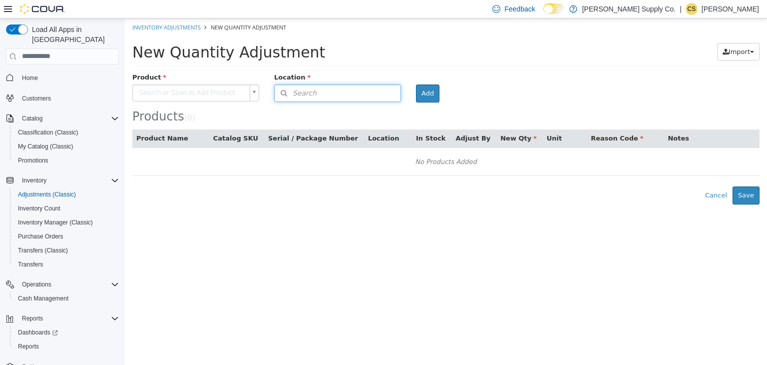
click at [326, 96] on button "Search" at bounding box center [337, 92] width 127 height 17
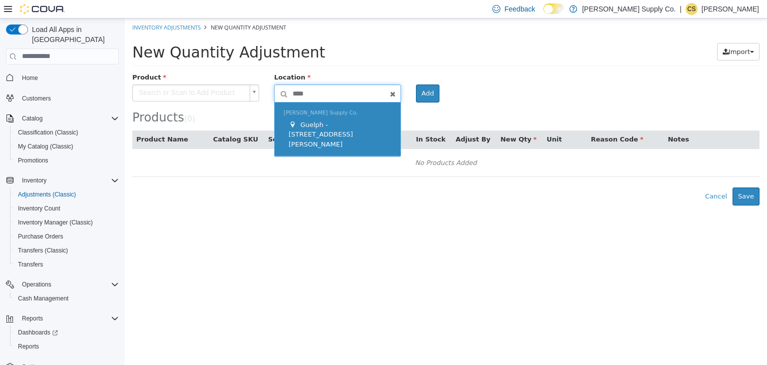
type input "****"
click at [327, 114] on div "J. Supply Co. Guelph - 1515 Gordon St Unit 106" at bounding box center [338, 129] width 126 height 54
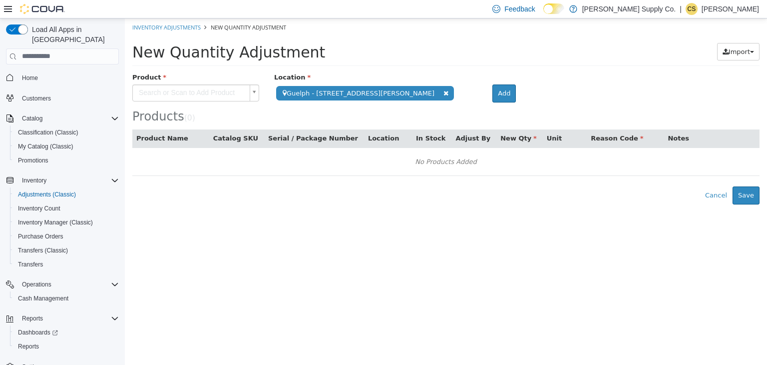
click at [204, 89] on body "**********" at bounding box center [446, 111] width 642 height 186
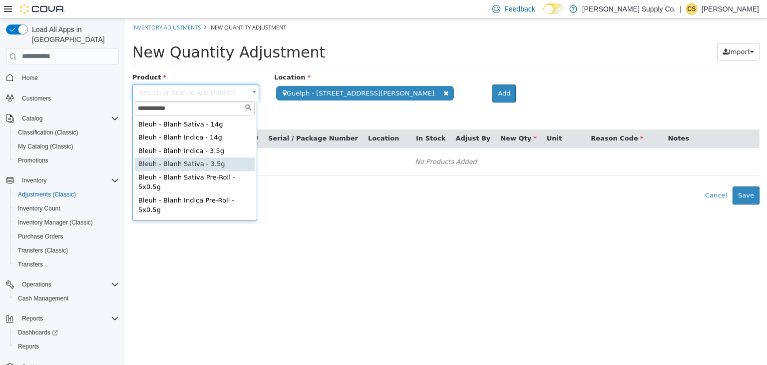
type input "**********"
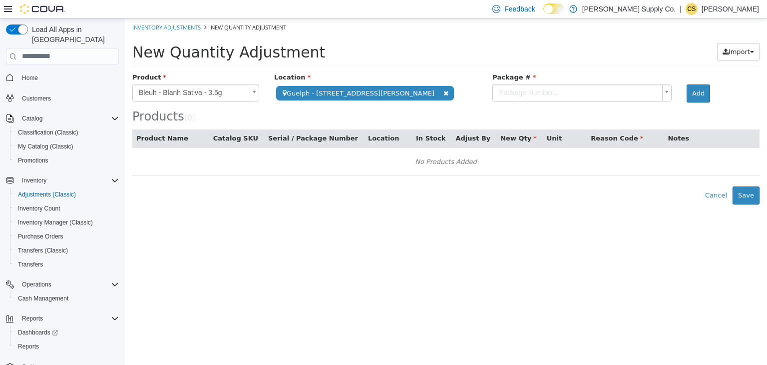
click at [468, 93] on body "**********" at bounding box center [446, 111] width 642 height 186
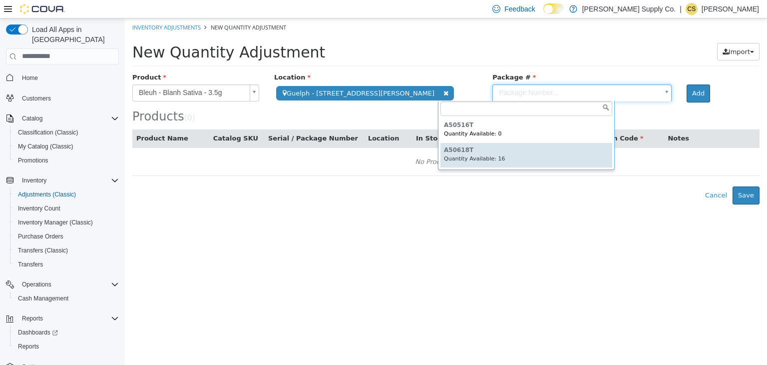
type input "*******"
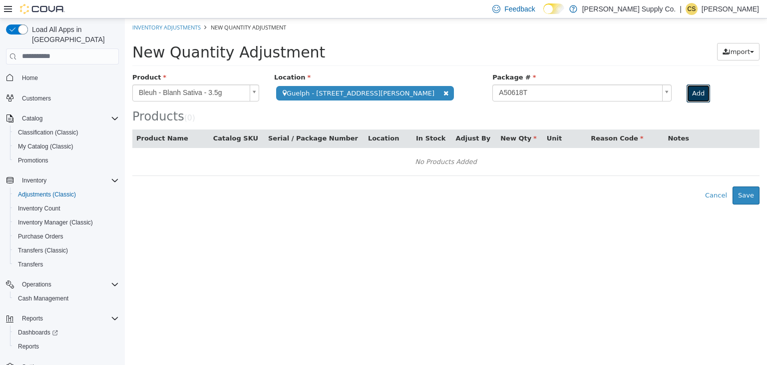
click at [687, 87] on button "Add" at bounding box center [698, 93] width 23 height 18
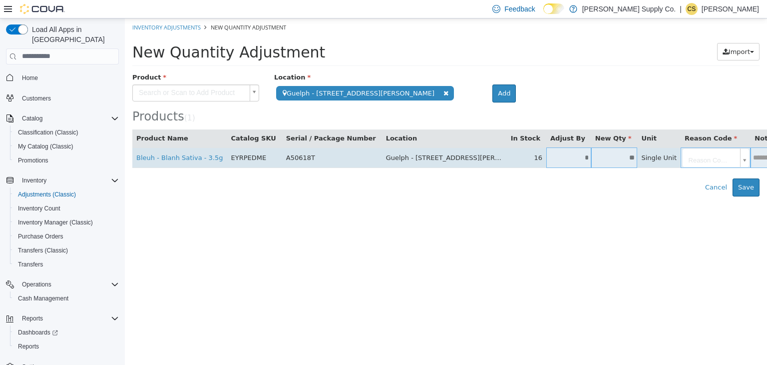
click at [546, 159] on input "*" at bounding box center [568, 156] width 45 height 7
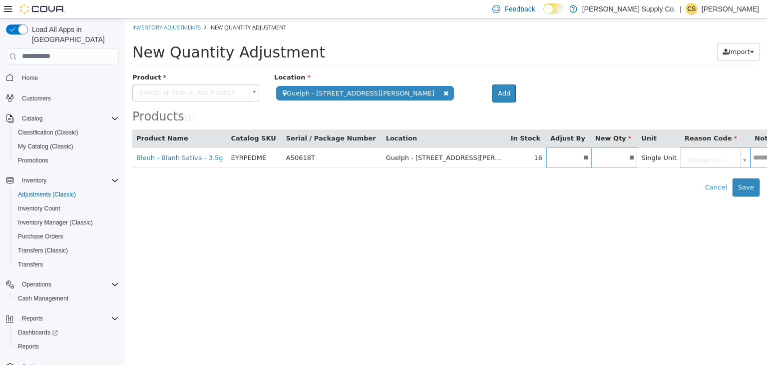
type input "**"
click at [679, 160] on body "**********" at bounding box center [446, 107] width 642 height 178
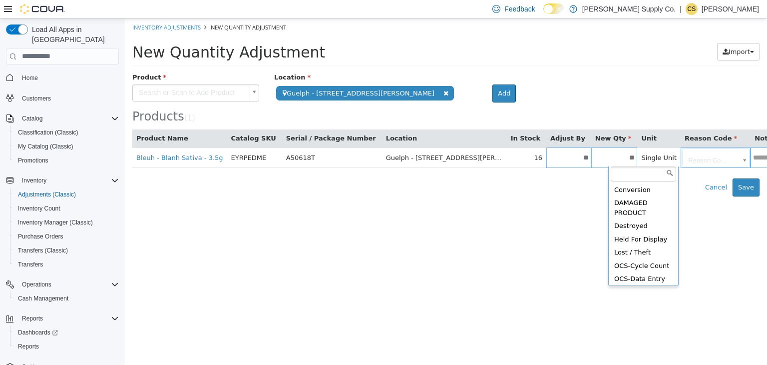
scroll to position [291, 0]
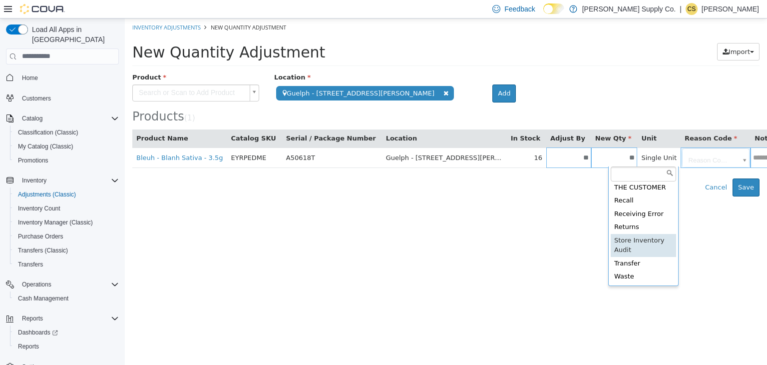
type input "**********"
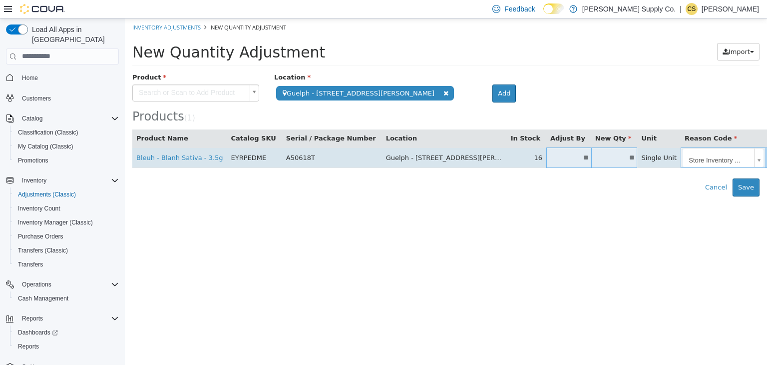
click at [766, 164] on td at bounding box center [781, 157] width 31 height 20
click at [766, 161] on td at bounding box center [781, 157] width 31 height 20
click at [766, 155] on input "text" at bounding box center [781, 156] width 31 height 7
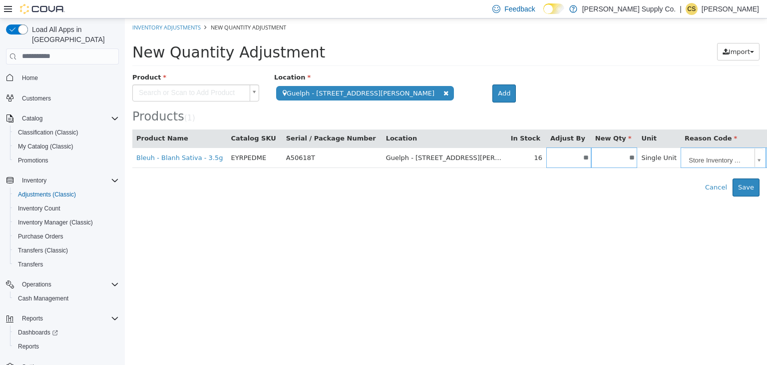
type input "**"
click at [184, 82] on div "Product" at bounding box center [196, 78] width 142 height 12
click at [190, 93] on body "**********" at bounding box center [446, 107] width 642 height 178
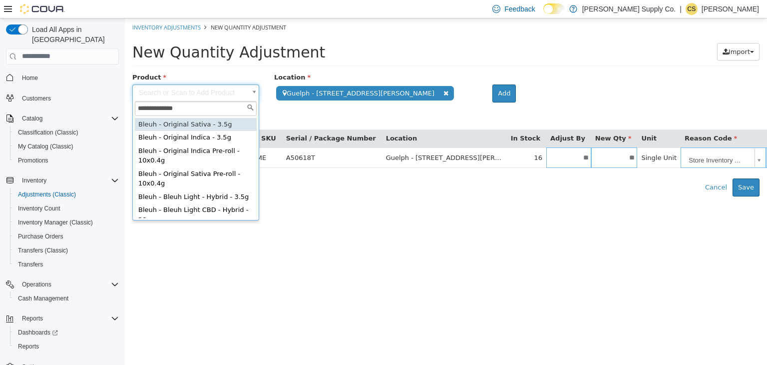
type input "**********"
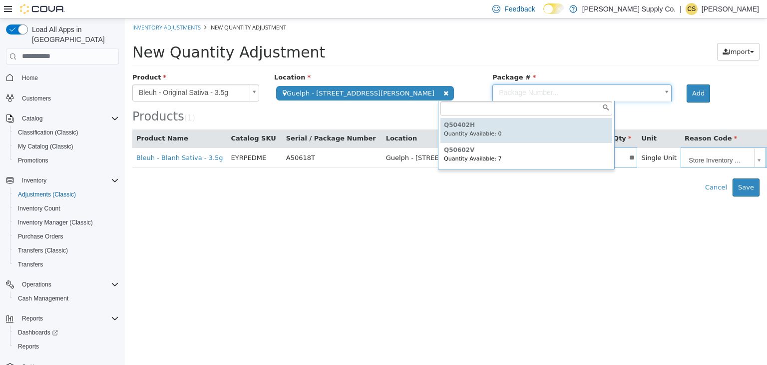
click at [474, 88] on body "**********" at bounding box center [446, 107] width 642 height 178
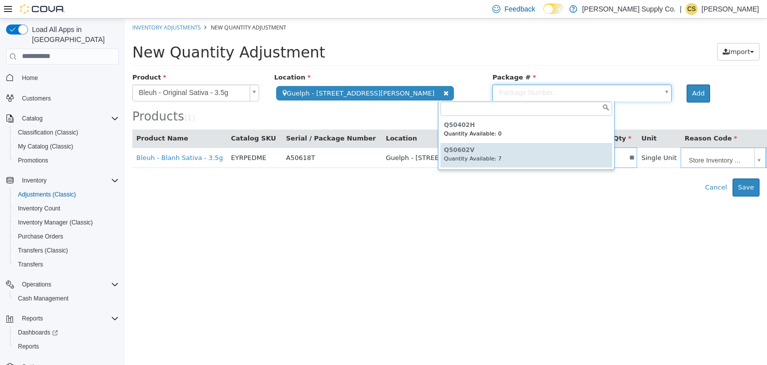
type input "*******"
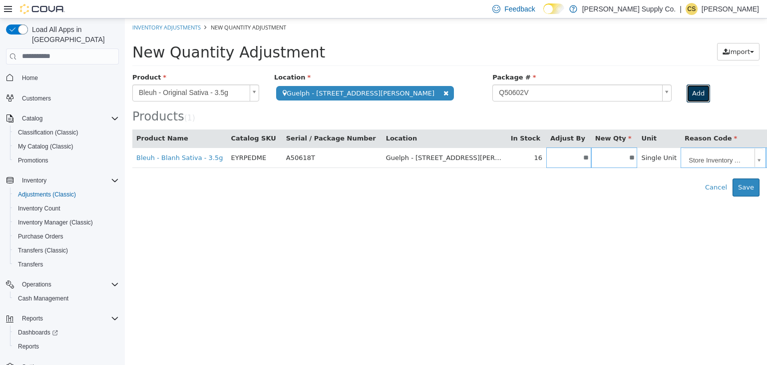
click at [687, 98] on button "Add" at bounding box center [698, 93] width 23 height 18
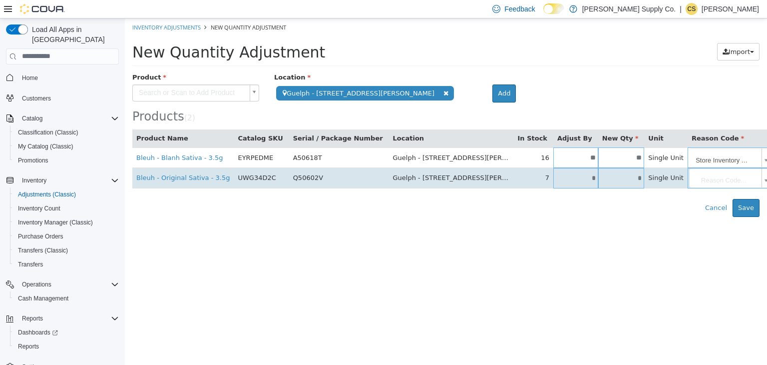
click at [553, 178] on input "*" at bounding box center [575, 177] width 45 height 7
type input "*"
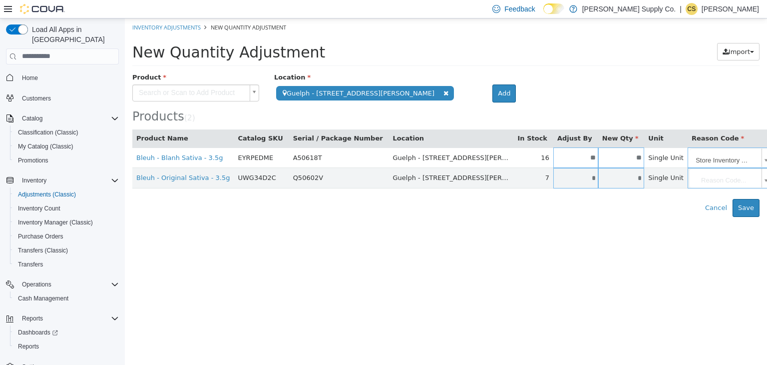
click at [674, 179] on body "**********" at bounding box center [446, 117] width 642 height 198
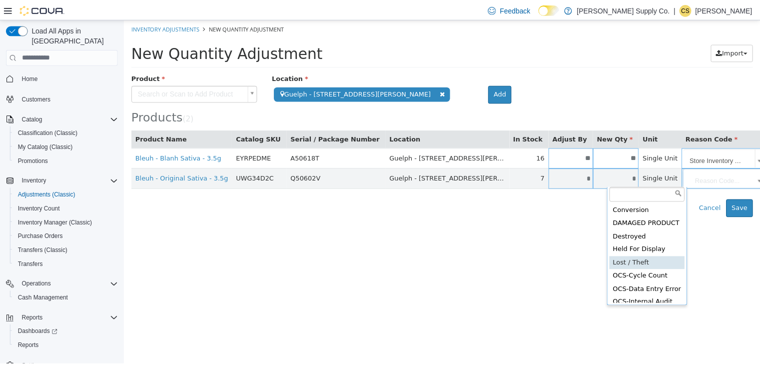
scroll to position [233, 0]
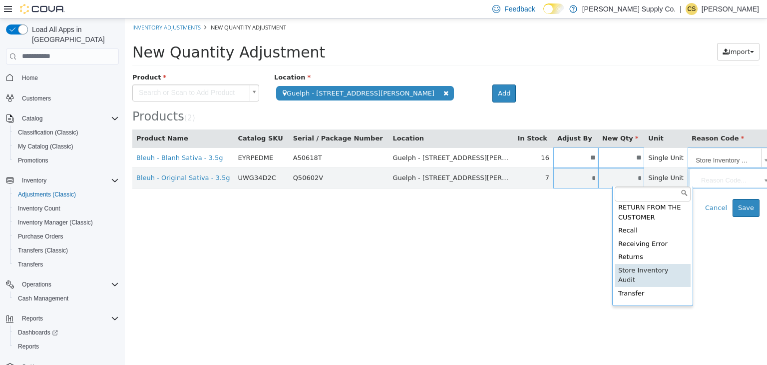
type input "**********"
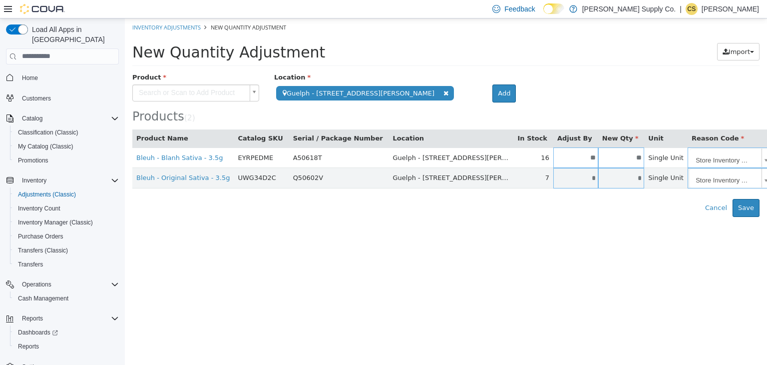
type input "**"
click at [622, 216] on html "**********" at bounding box center [446, 117] width 642 height 198
click at [753, 205] on button "Save" at bounding box center [746, 207] width 27 height 18
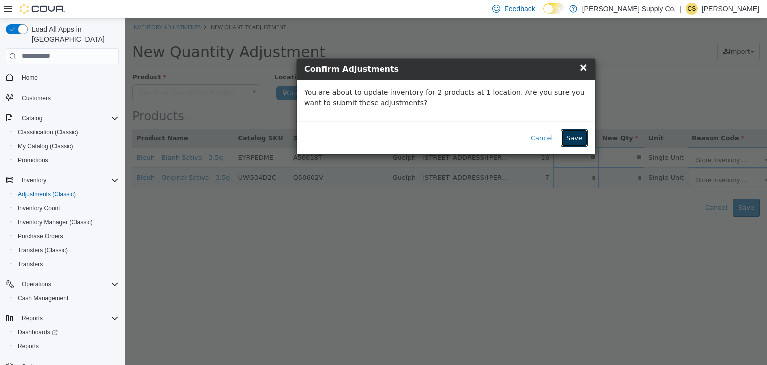
click at [583, 140] on button "Save" at bounding box center [574, 138] width 27 height 18
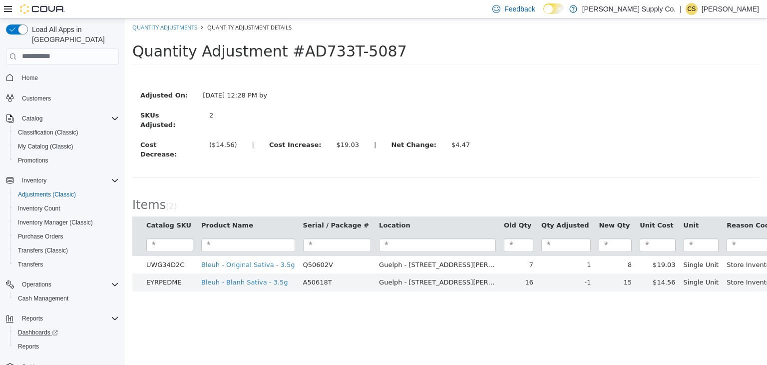
click at [45, 328] on link "Dashboards" at bounding box center [66, 332] width 113 height 14
click at [36, 342] on span "Reports" at bounding box center [28, 346] width 21 height 8
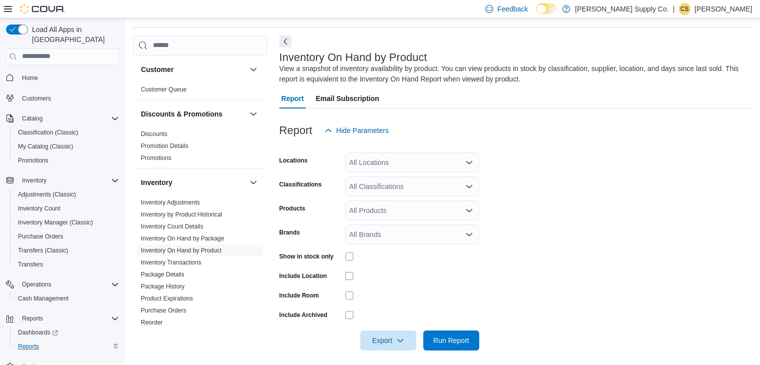
scroll to position [33, 0]
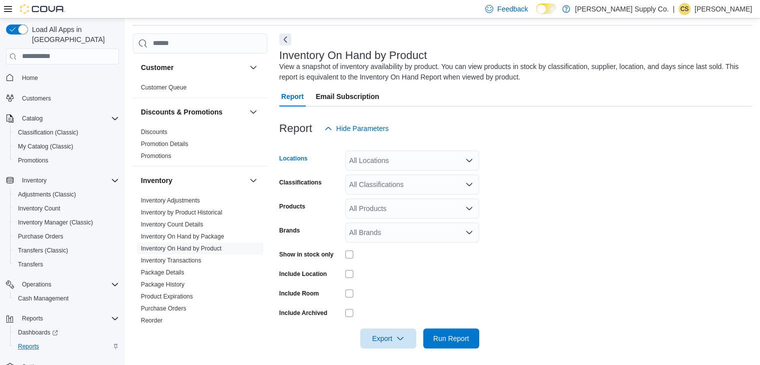
click at [402, 160] on div "All Locations" at bounding box center [412, 160] width 134 height 20
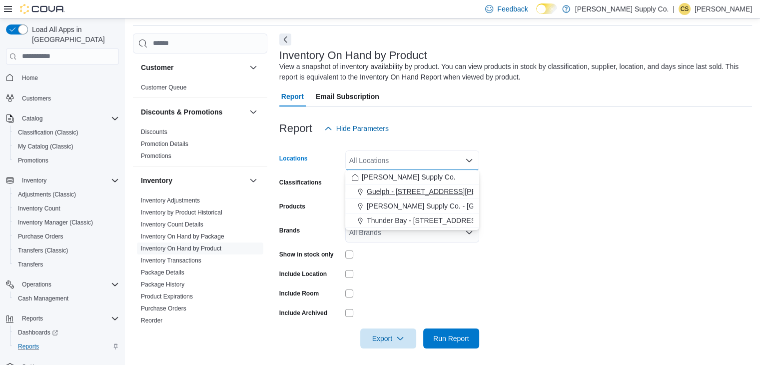
click at [392, 190] on span "Guelph - 1515 Gordon St Unit 106" at bounding box center [444, 191] width 155 height 10
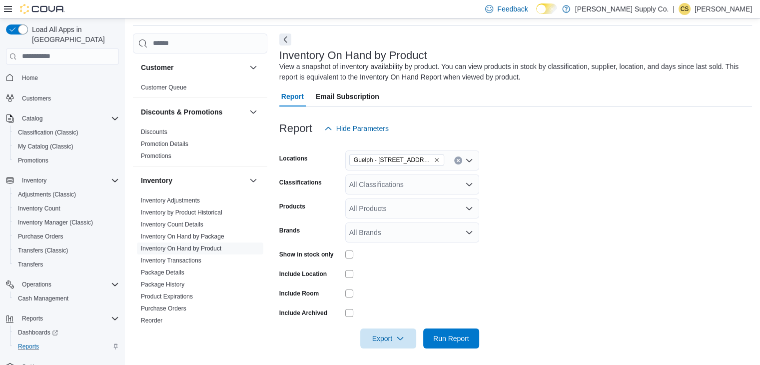
click at [514, 222] on form "Locations Guelph - 1515 Gordon St Unit 106 Classifications All Classifications …" at bounding box center [515, 243] width 472 height 210
click at [386, 188] on div "All Classifications" at bounding box center [412, 184] width 134 height 20
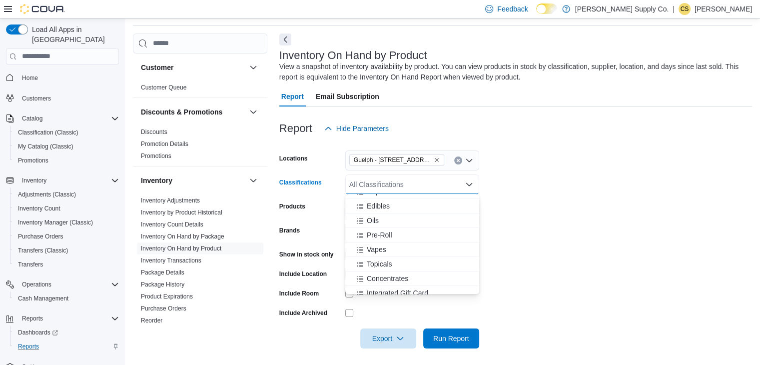
scroll to position [242, 0]
click at [387, 234] on span "Pre-Roll" at bounding box center [379, 234] width 25 height 10
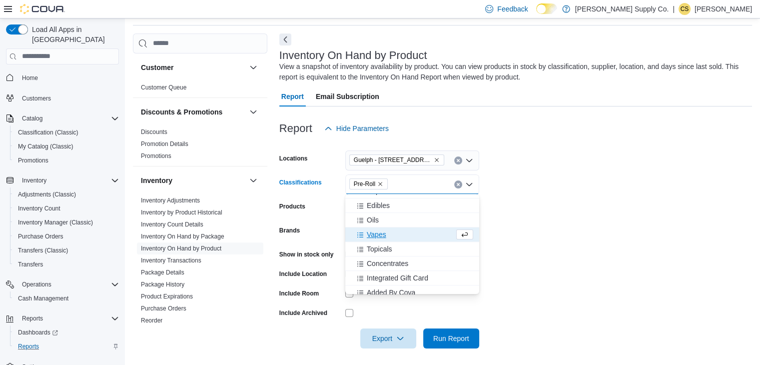
click at [547, 220] on form "Locations Guelph - 1515 Gordon St Unit 106 Classifications Pre-Roll Combo box. …" at bounding box center [515, 243] width 472 height 210
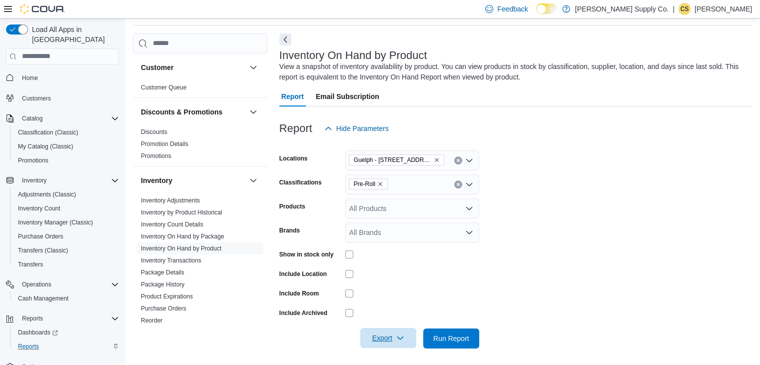
click at [406, 331] on span "Export" at bounding box center [388, 338] width 44 height 20
click at [396, 279] on span "Export to Excel" at bounding box center [389, 277] width 45 height 8
click at [458, 184] on icon "Clear input" at bounding box center [457, 184] width 2 height 2
click at [38, 72] on link "Home" at bounding box center [30, 78] width 24 height 12
